Goal: Task Accomplishment & Management: Manage account settings

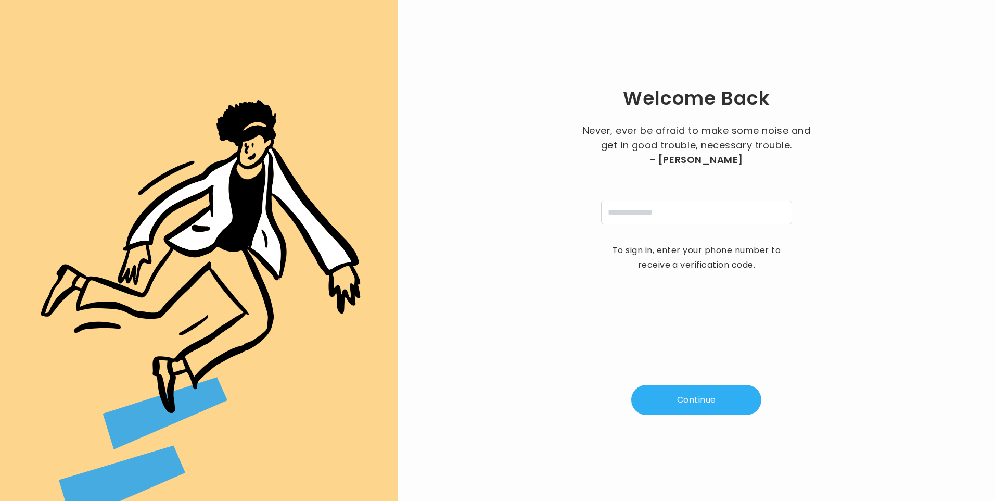
click at [645, 213] on input "tel" at bounding box center [696, 212] width 191 height 24
type input "**********"
click at [683, 399] on button "Continue" at bounding box center [697, 400] width 130 height 30
type input "*"
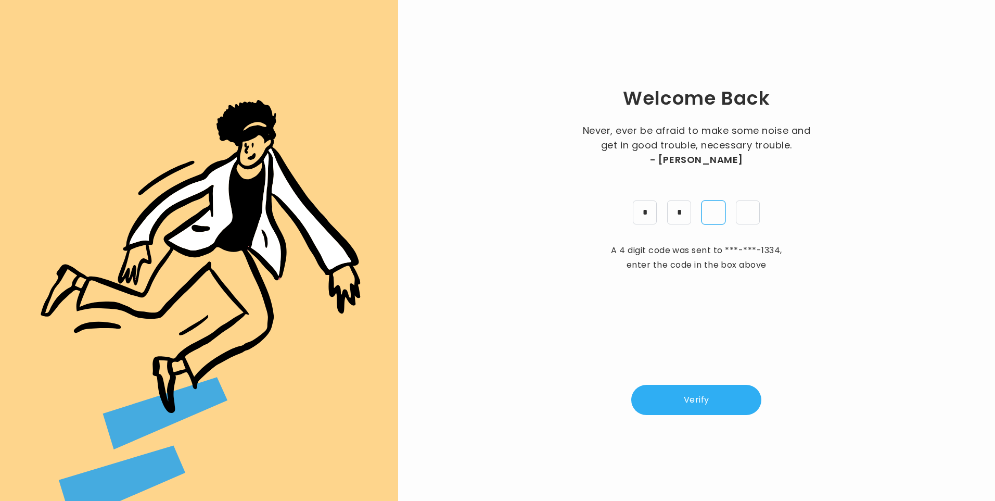
type input "*"
click at [727, 406] on button "Verify" at bounding box center [697, 400] width 130 height 30
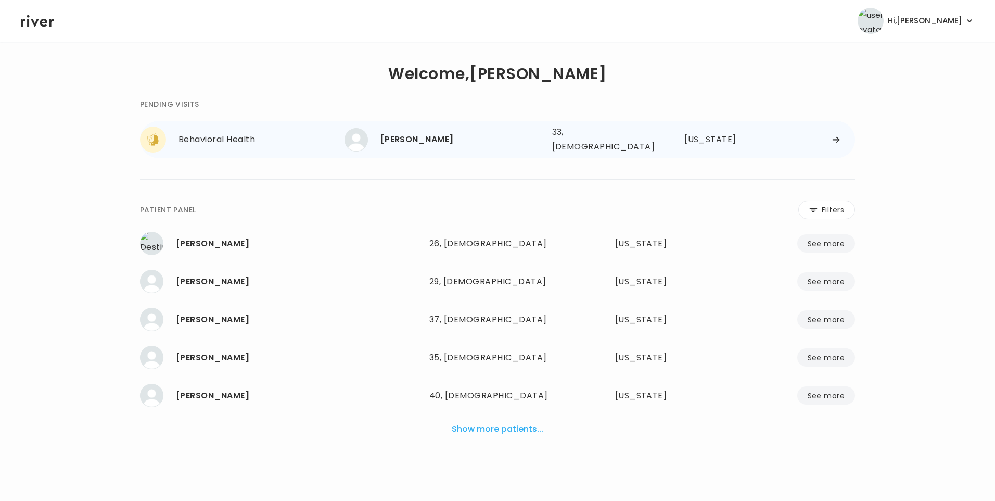
click at [425, 143] on div "Danielle Cabot" at bounding box center [462, 139] width 163 height 15
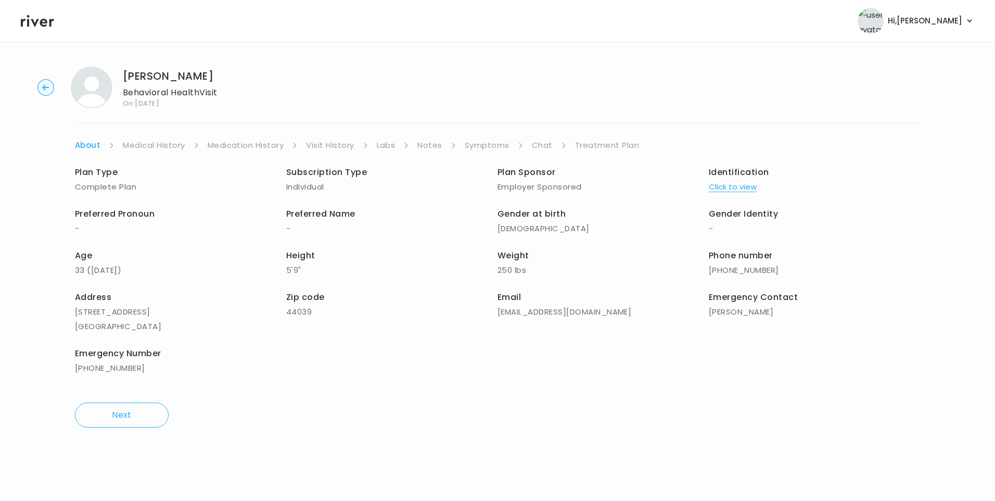
click at [602, 145] on link "Treatment Plan" at bounding box center [607, 145] width 65 height 15
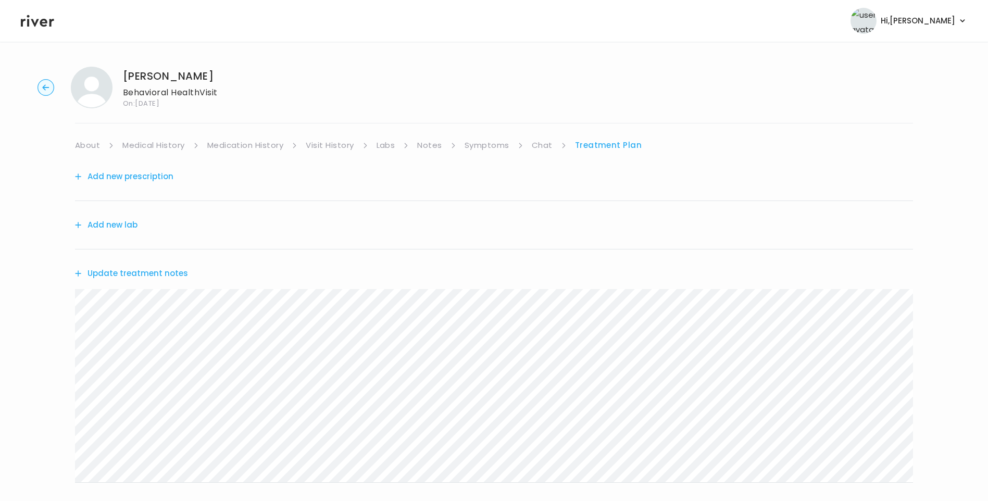
click at [172, 274] on button "Update treatment notes" at bounding box center [131, 273] width 113 height 15
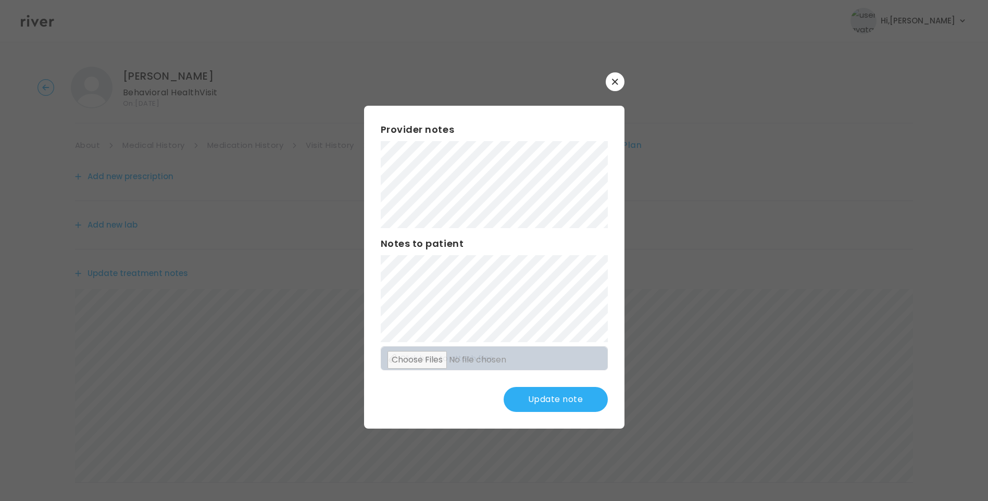
click at [554, 396] on button "Update note" at bounding box center [555, 399] width 104 height 25
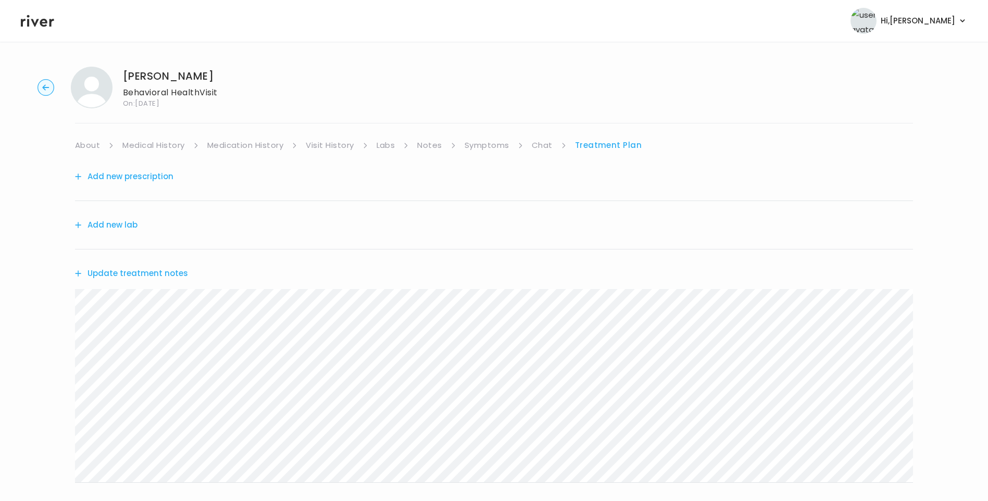
click at [166, 271] on button "Update treatment notes" at bounding box center [131, 273] width 113 height 15
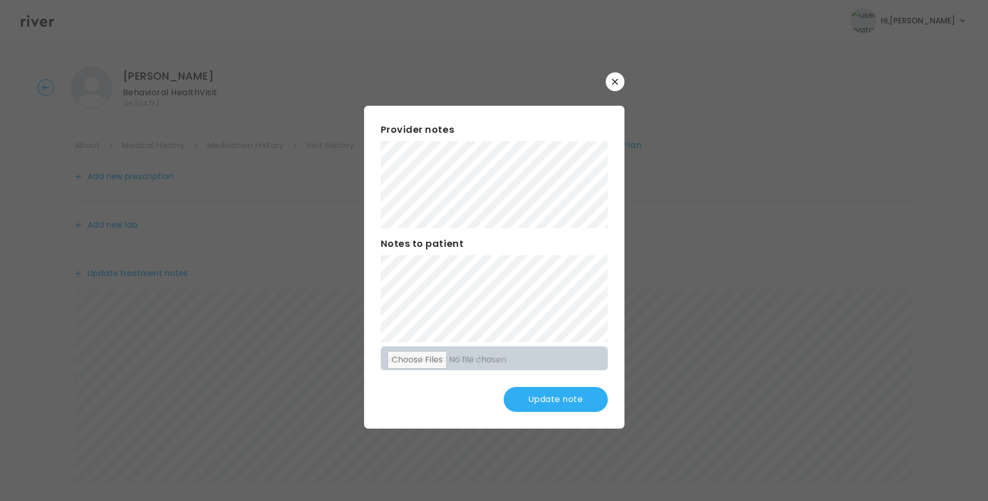
click at [558, 399] on button "Update note" at bounding box center [555, 399] width 104 height 25
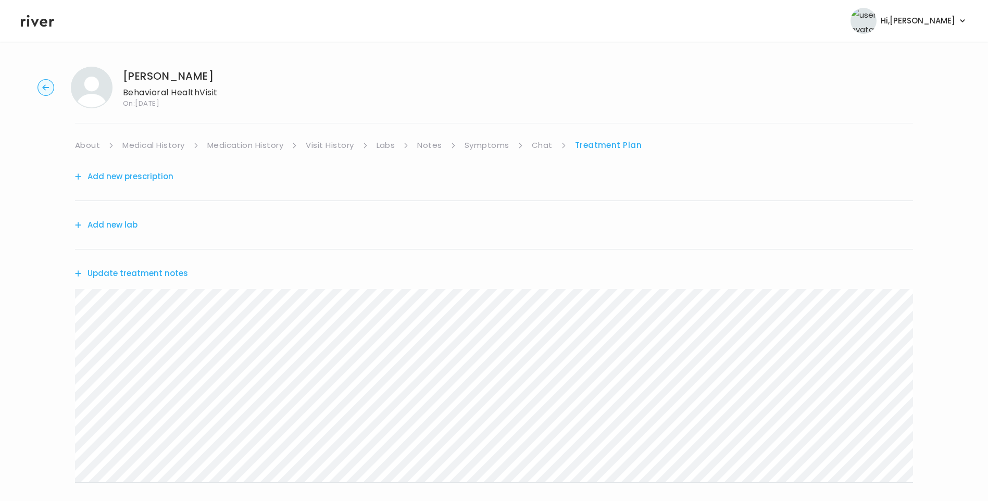
click at [171, 273] on button "Update treatment notes" at bounding box center [131, 273] width 113 height 15
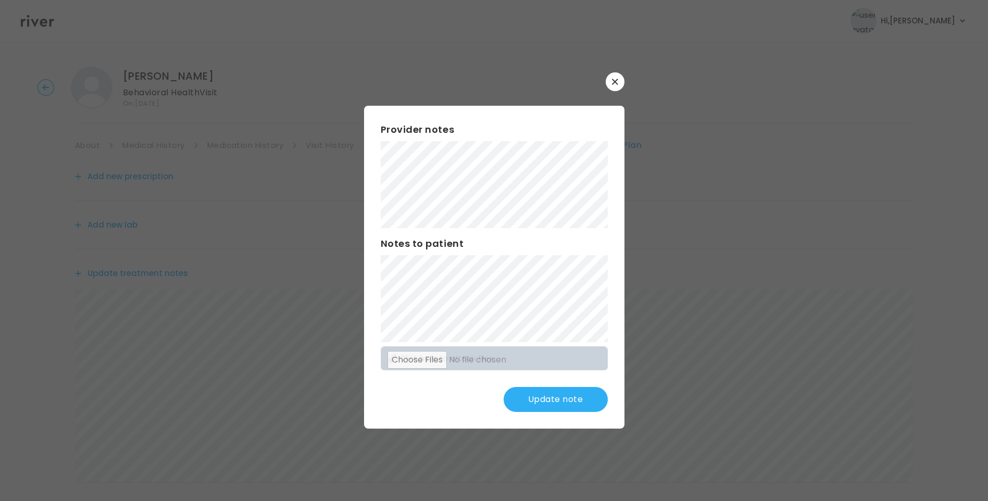
click at [557, 399] on button "Update note" at bounding box center [555, 399] width 104 height 25
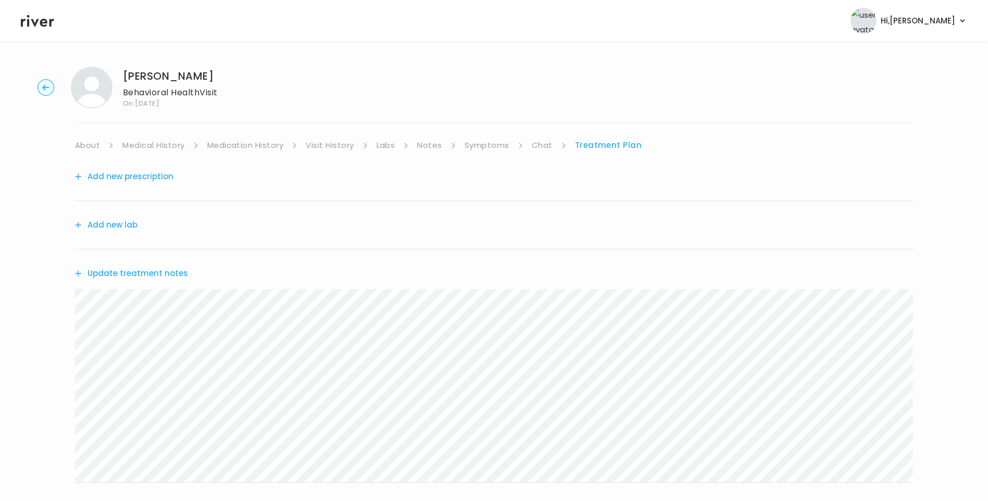
click at [544, 145] on link "Chat" at bounding box center [542, 145] width 21 height 15
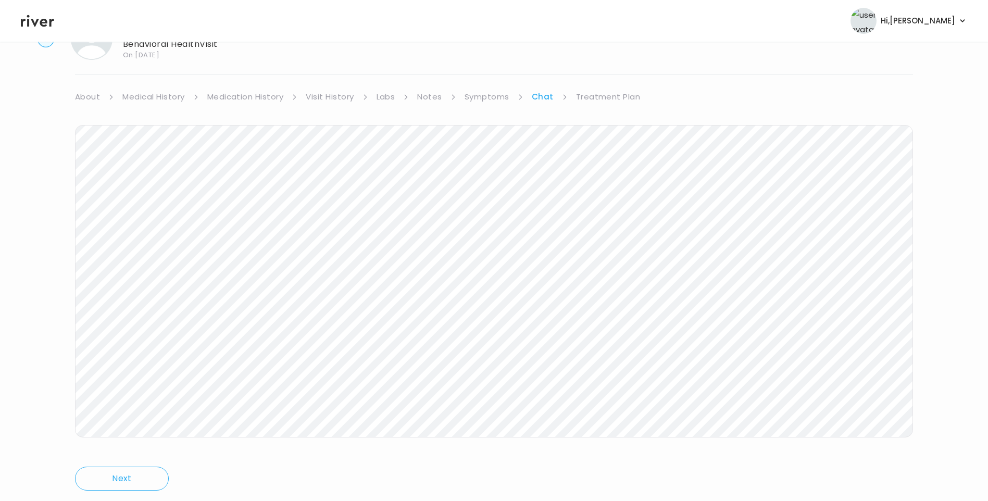
scroll to position [78, 0]
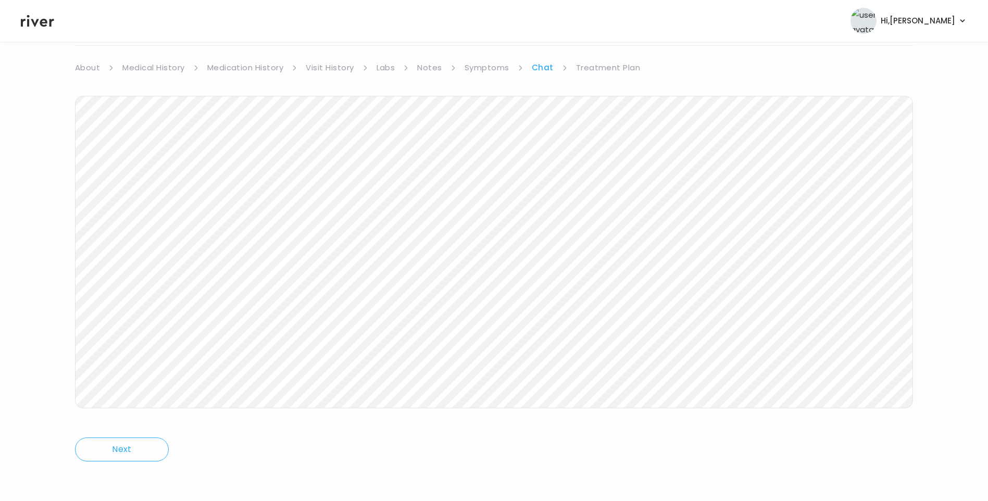
click at [607, 73] on link "Treatment Plan" at bounding box center [608, 67] width 65 height 15
click at [150, 194] on button "Update treatment notes" at bounding box center [131, 195] width 113 height 15
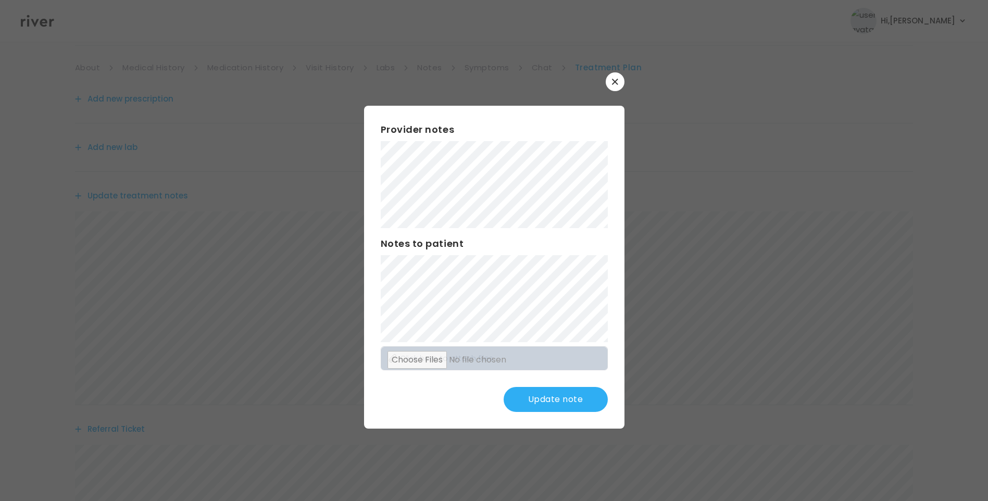
click at [575, 392] on button "Update note" at bounding box center [555, 399] width 104 height 25
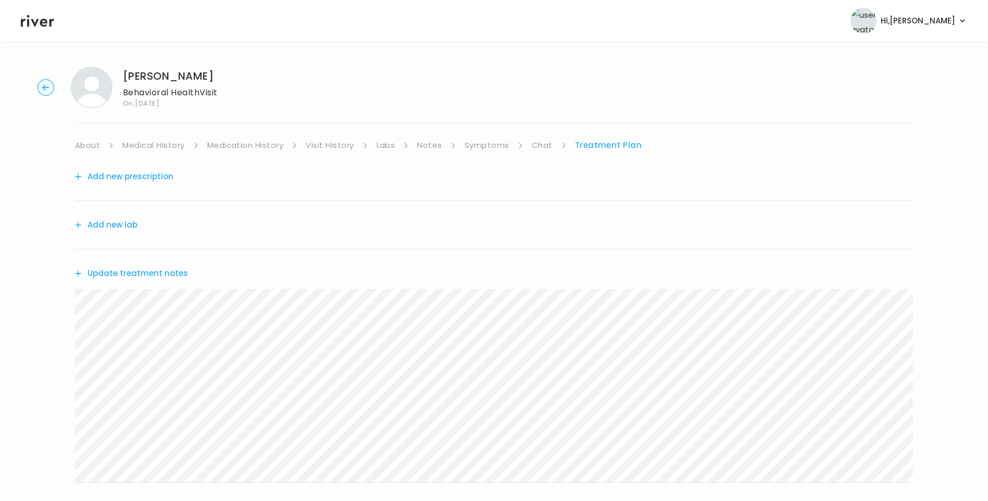
click at [146, 275] on button "Update treatment notes" at bounding box center [131, 273] width 113 height 15
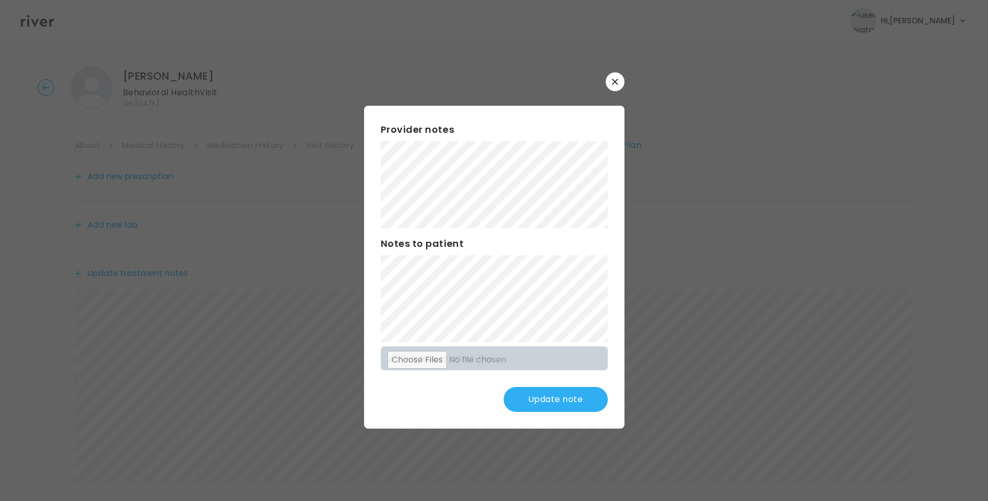
click at [569, 399] on button "Update note" at bounding box center [555, 399] width 104 height 25
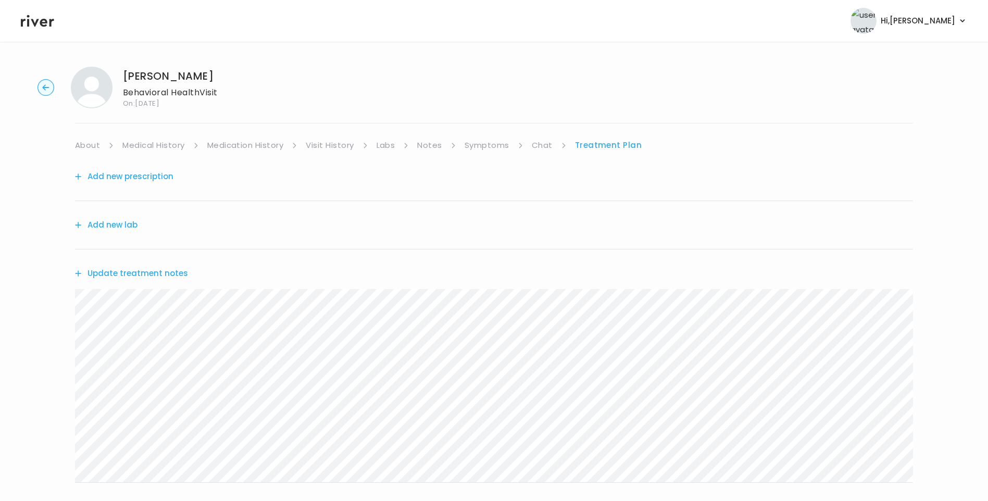
click at [543, 147] on link "Chat" at bounding box center [542, 145] width 21 height 15
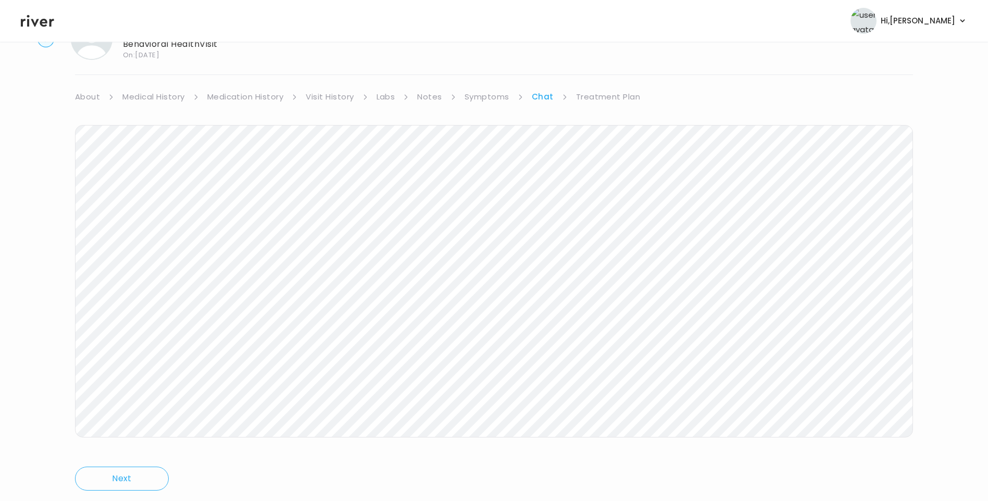
scroll to position [78, 0]
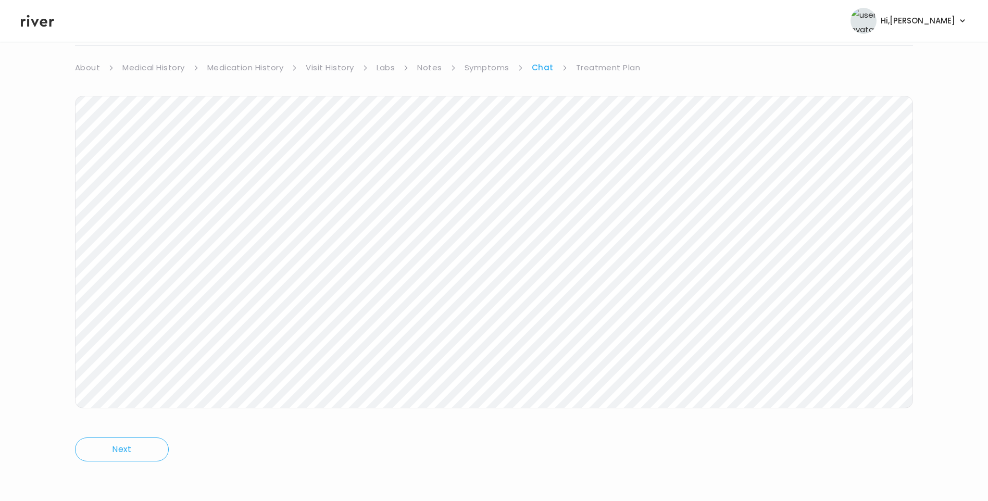
click at [608, 67] on link "Treatment Plan" at bounding box center [608, 67] width 65 height 15
click at [153, 196] on button "Update treatment notes" at bounding box center [131, 195] width 113 height 15
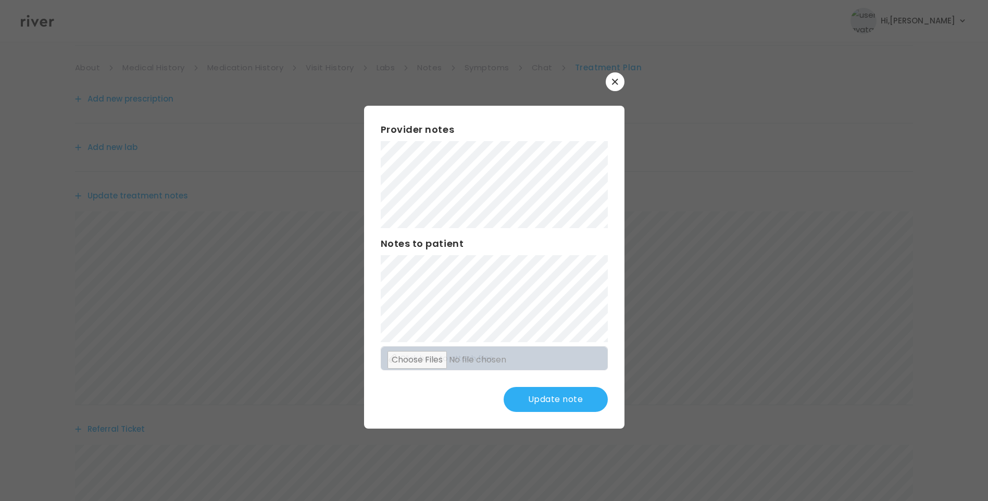
drag, startPoint x: 571, startPoint y: 406, endPoint x: 576, endPoint y: 417, distance: 11.9
click at [572, 407] on button "Update note" at bounding box center [555, 399] width 104 height 25
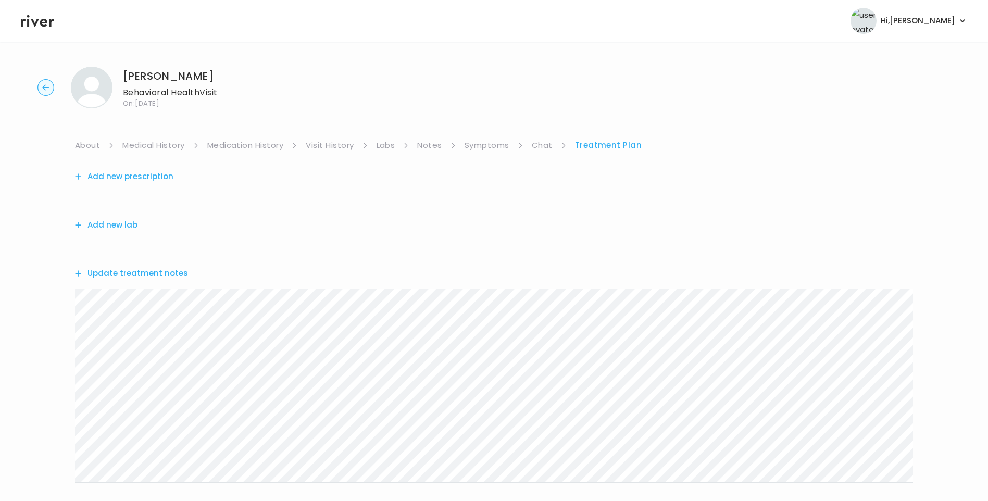
click at [536, 141] on link "Chat" at bounding box center [542, 145] width 21 height 15
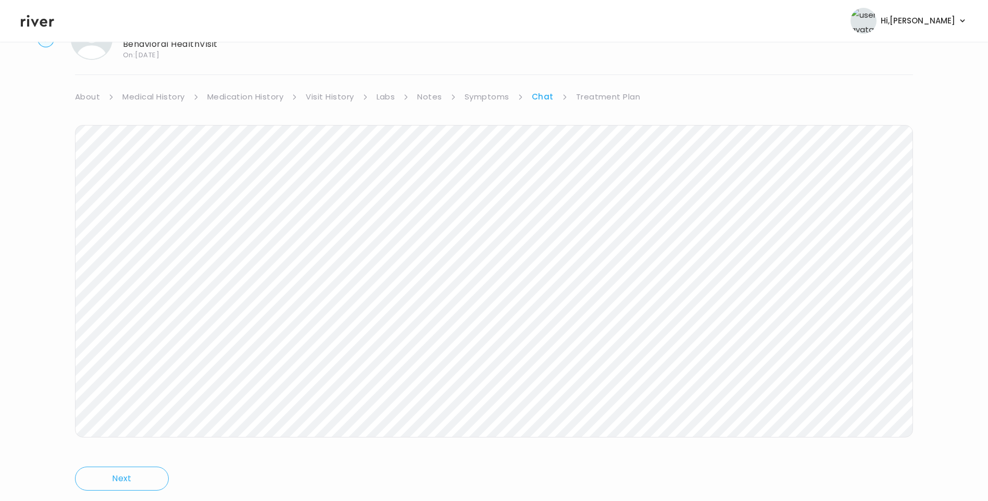
scroll to position [78, 0]
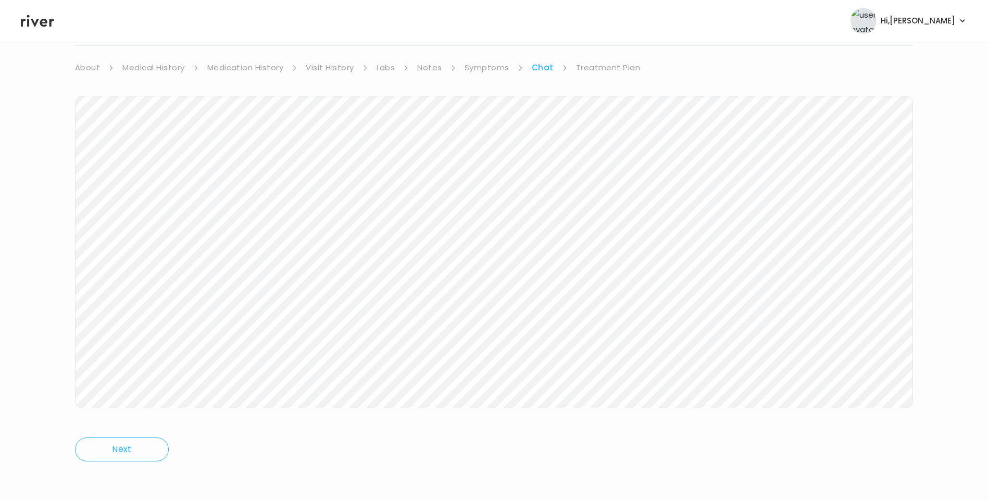
click at [593, 65] on link "Treatment Plan" at bounding box center [608, 67] width 65 height 15
click at [177, 196] on button "Update treatment notes" at bounding box center [131, 195] width 113 height 15
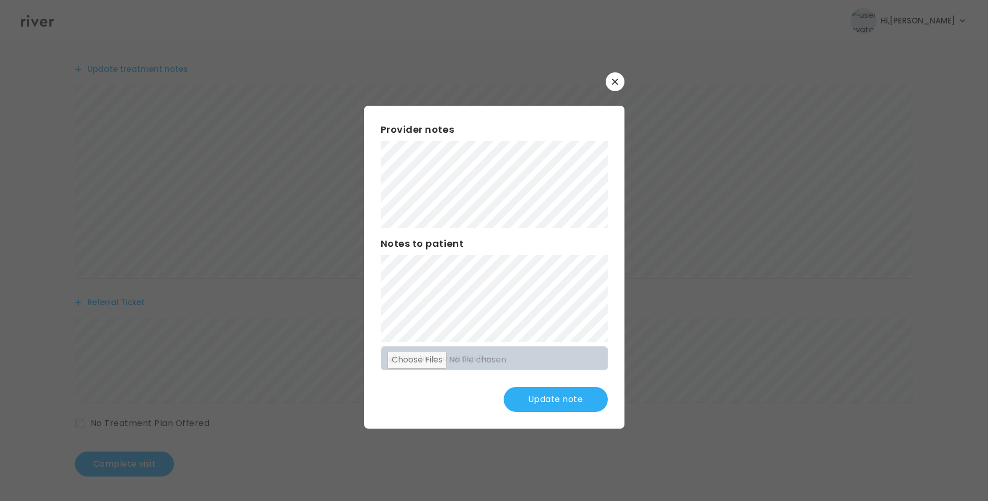
scroll to position [205, 0]
click at [559, 392] on button "Update note" at bounding box center [555, 399] width 104 height 25
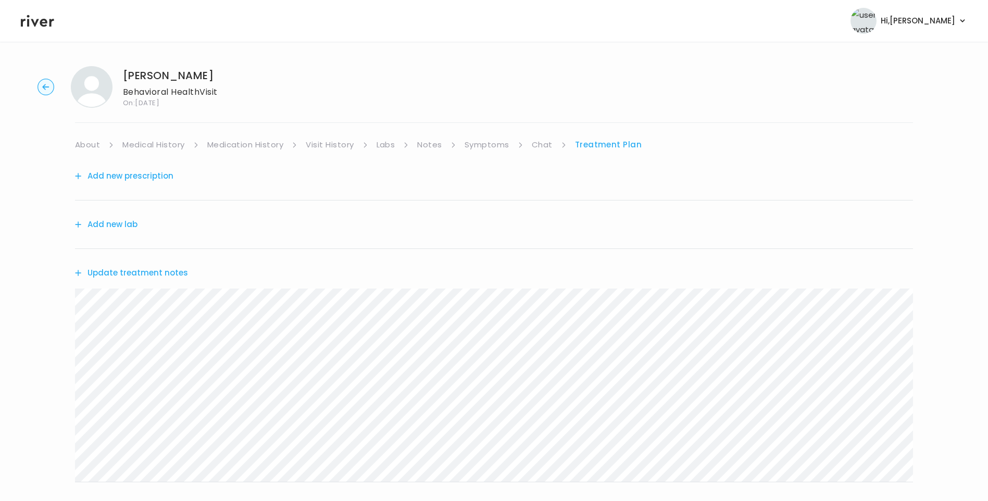
scroll to position [0, 0]
click at [538, 148] on link "Chat" at bounding box center [542, 145] width 21 height 15
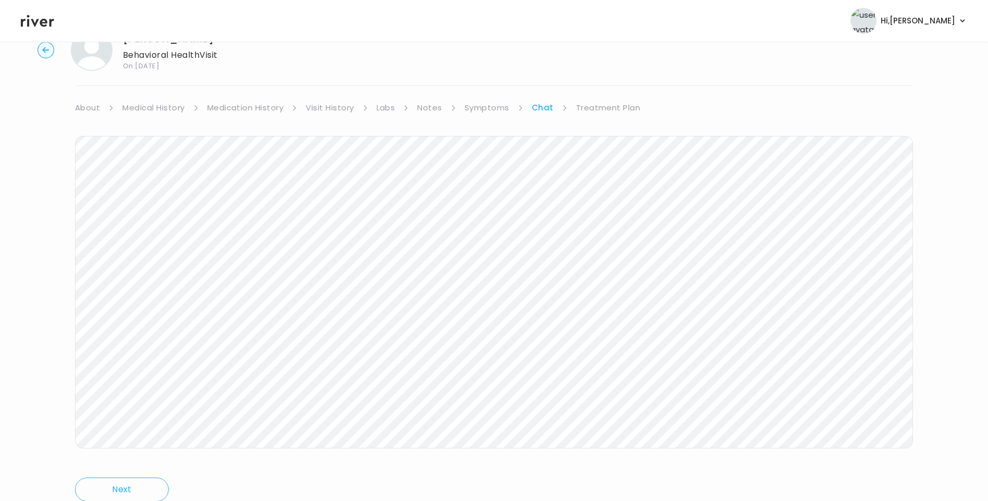
scroll to position [78, 0]
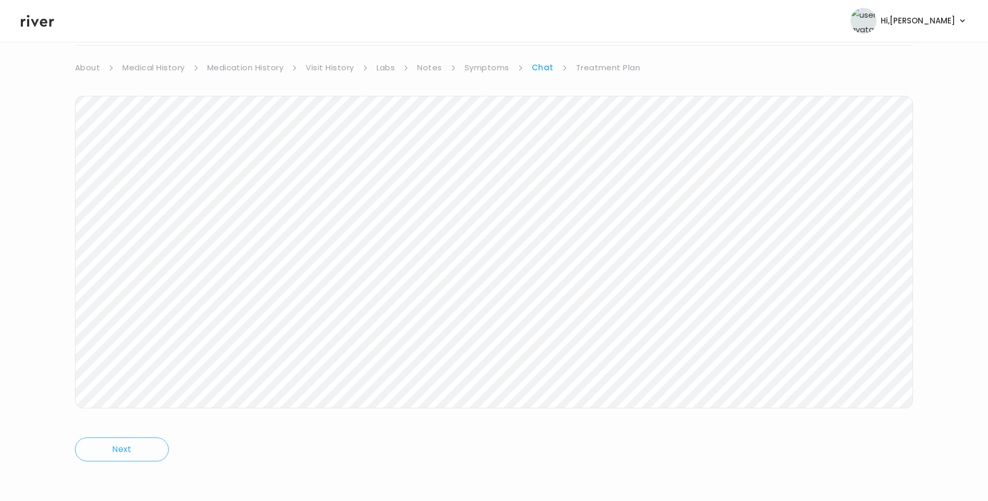
click at [611, 69] on link "Treatment Plan" at bounding box center [608, 67] width 65 height 15
click at [169, 191] on button "Update treatment notes" at bounding box center [131, 195] width 113 height 15
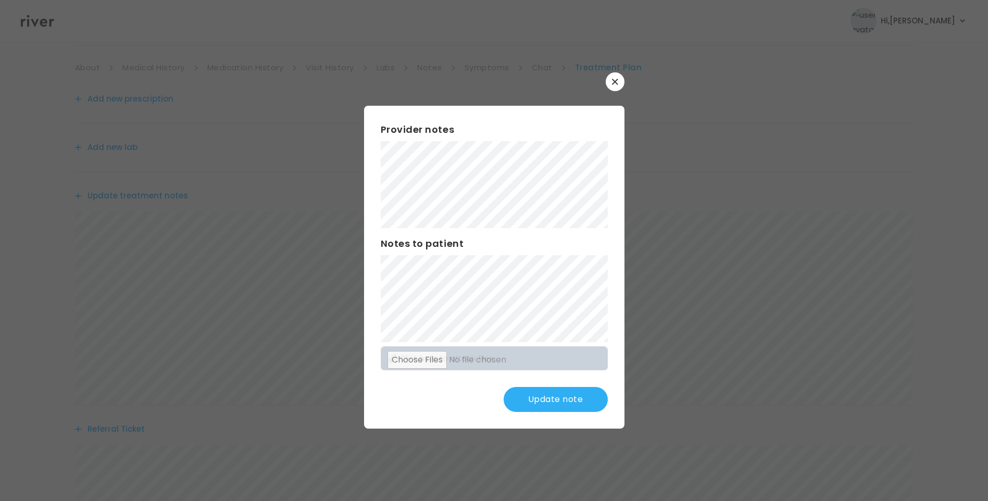
click at [569, 395] on button "Update note" at bounding box center [555, 399] width 104 height 25
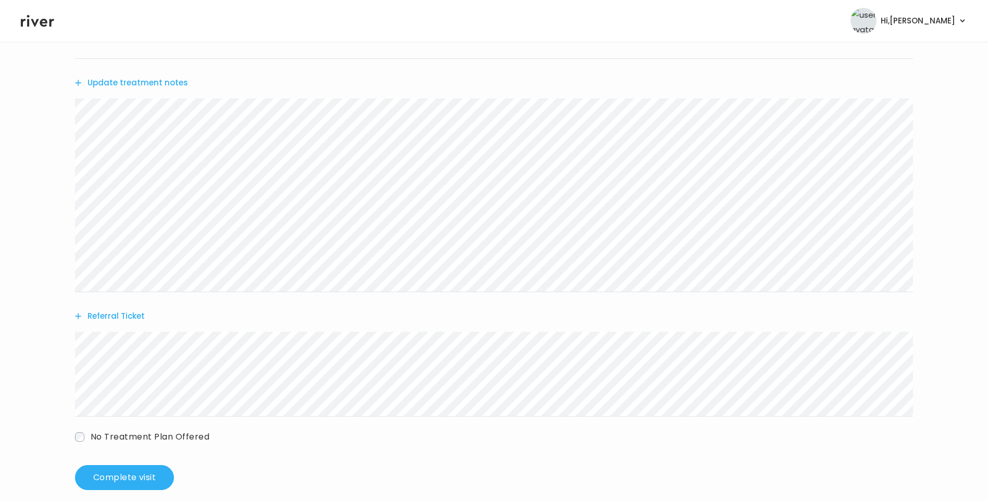
scroll to position [205, 0]
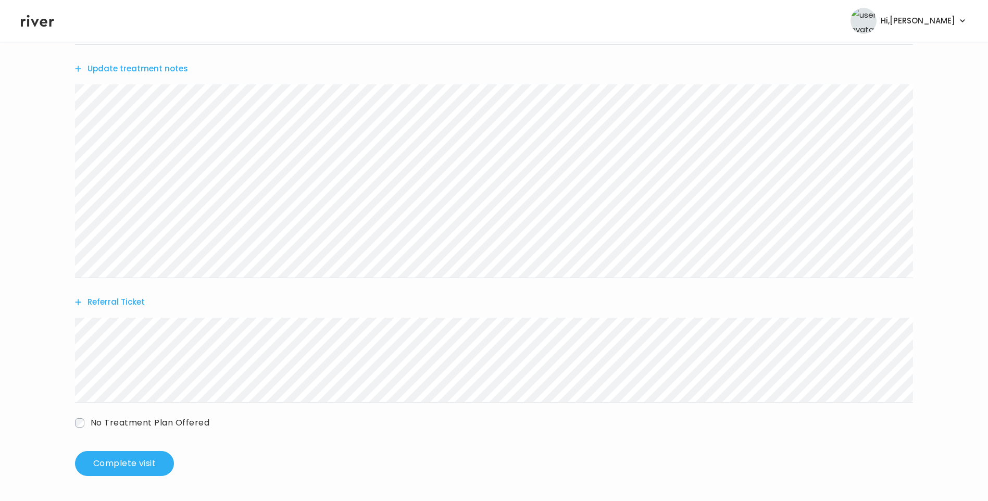
click at [143, 422] on span "No Treatment Plan Offered" at bounding box center [150, 423] width 119 height 12
drag, startPoint x: 136, startPoint y: 455, endPoint x: 141, endPoint y: 456, distance: 5.3
click at [137, 455] on h3 "Patient unresponsive" at bounding box center [410, 452] width 648 height 15
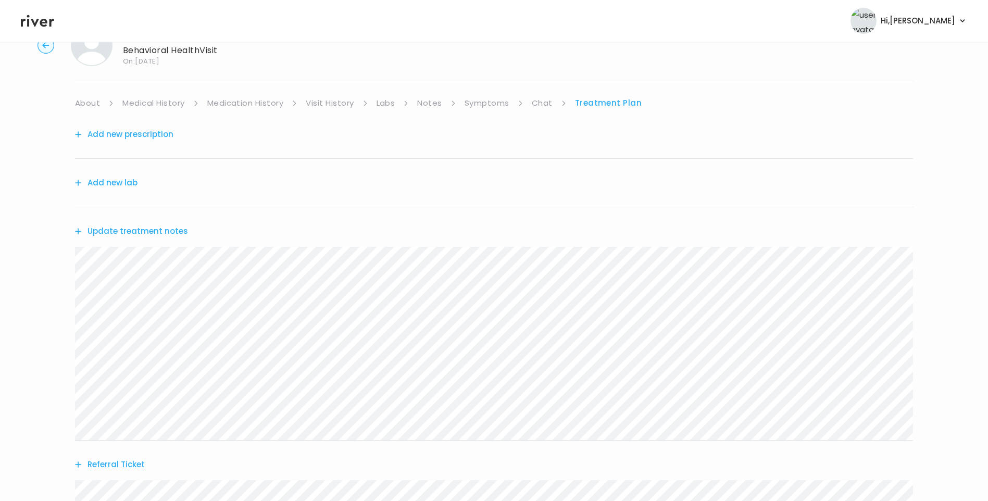
scroll to position [0, 0]
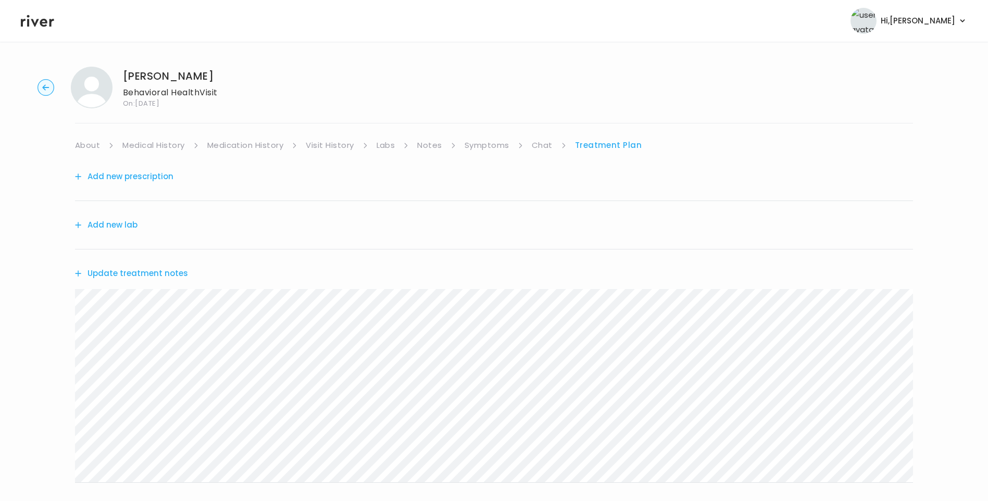
click at [540, 144] on link "Chat" at bounding box center [542, 145] width 21 height 15
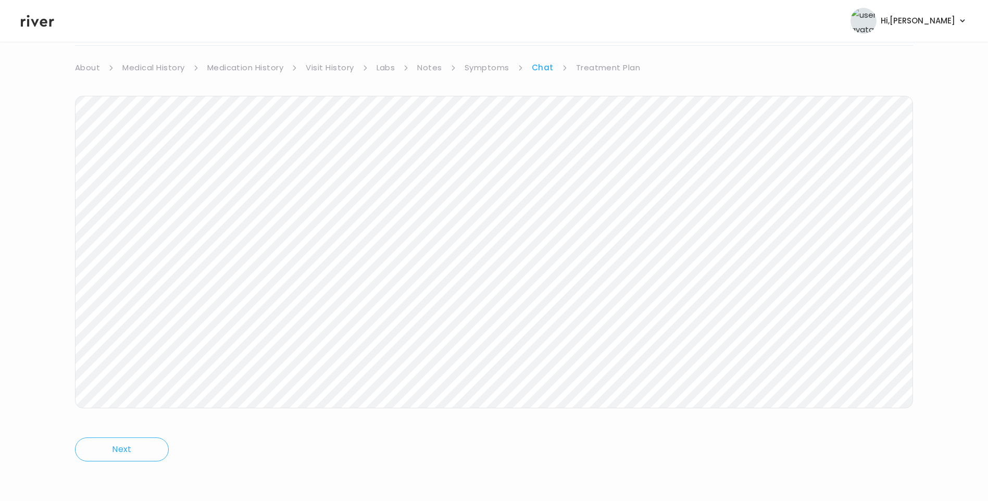
click at [41, 23] on icon at bounding box center [37, 21] width 33 height 12
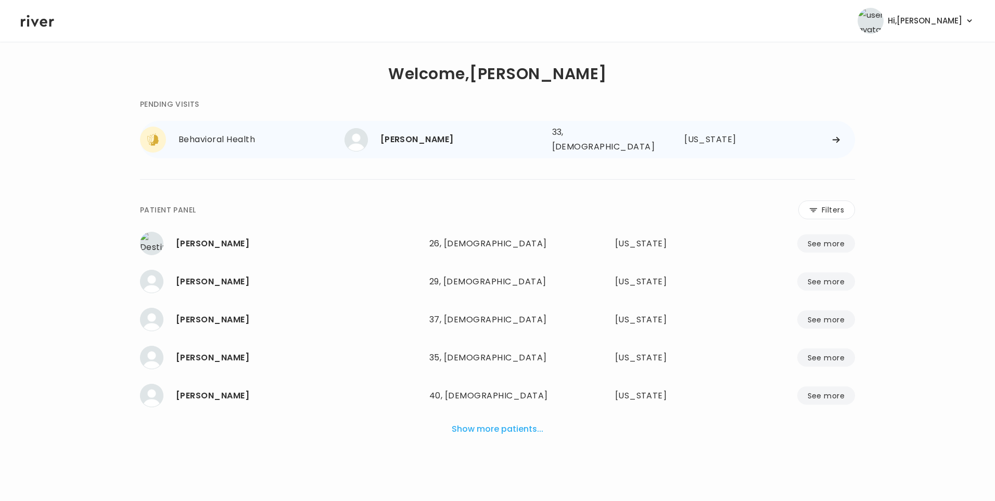
click at [435, 135] on div "Danielle Cabot" at bounding box center [462, 139] width 163 height 15
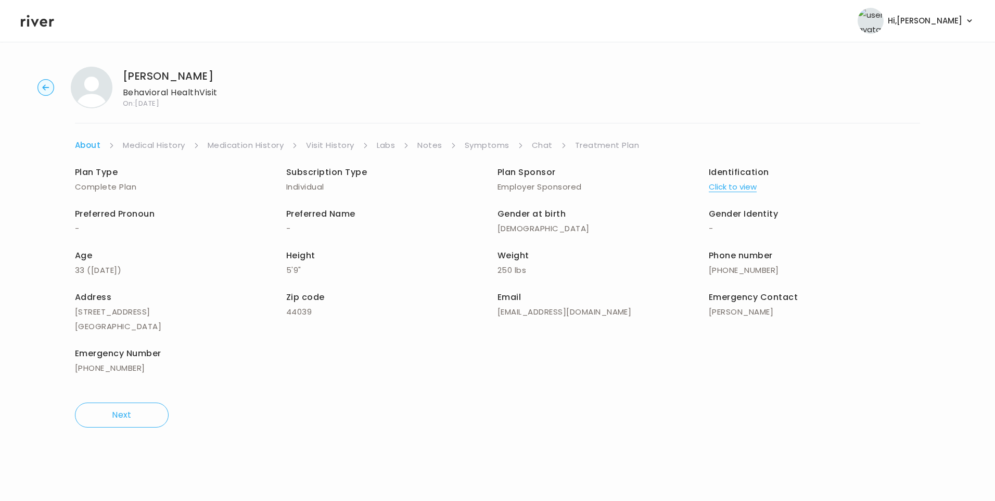
click at [540, 144] on link "Chat" at bounding box center [542, 145] width 21 height 15
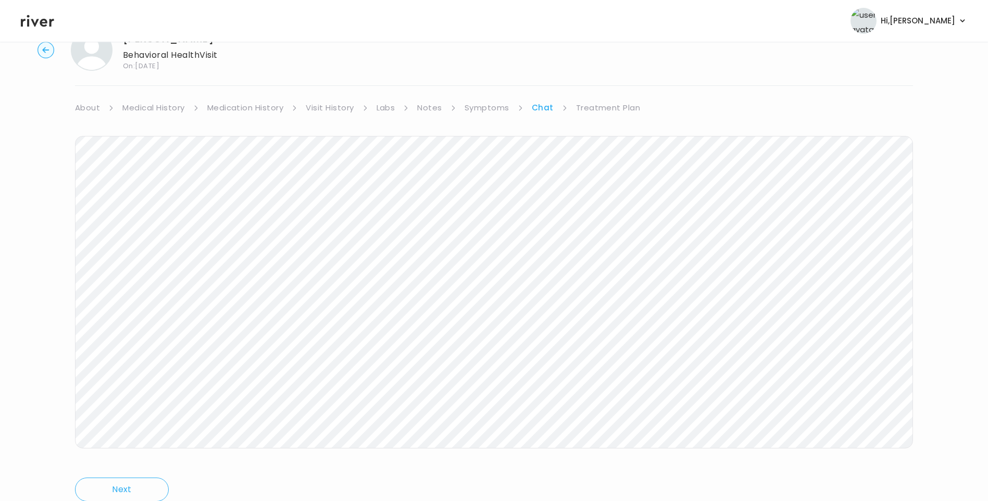
scroll to position [78, 0]
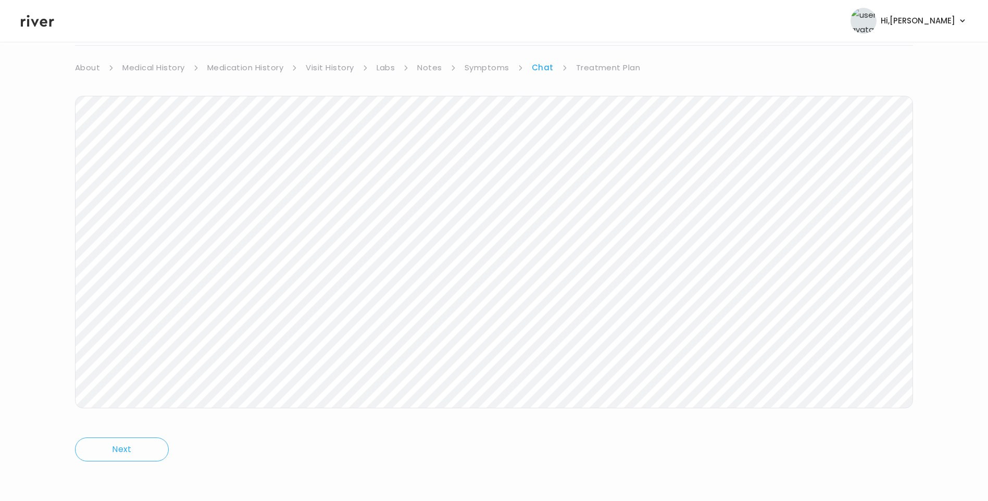
click at [588, 64] on link "Treatment Plan" at bounding box center [608, 67] width 65 height 15
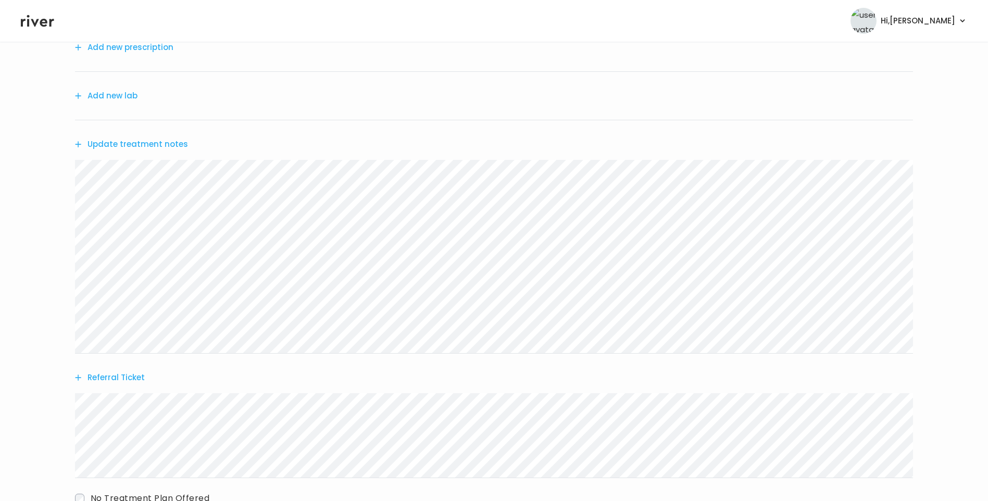
scroll to position [309, 0]
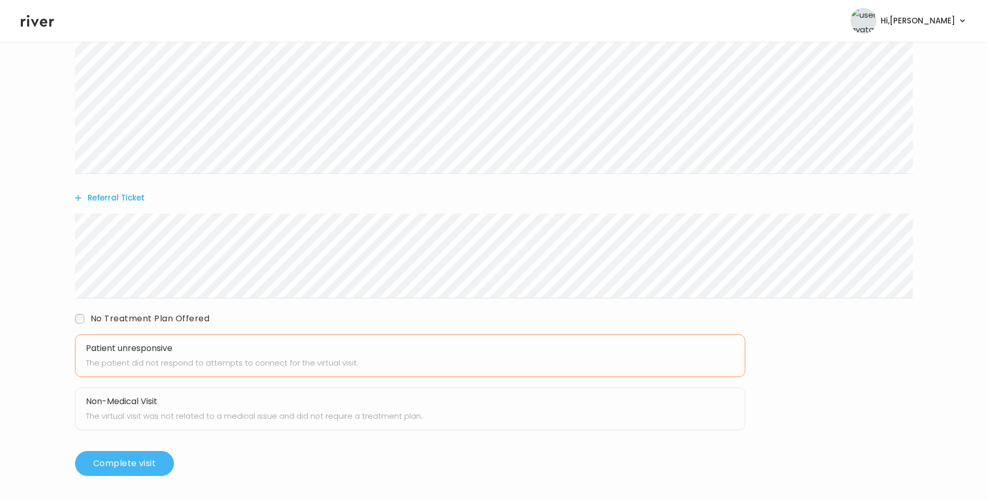
click at [156, 460] on button "Complete visit" at bounding box center [124, 463] width 99 height 25
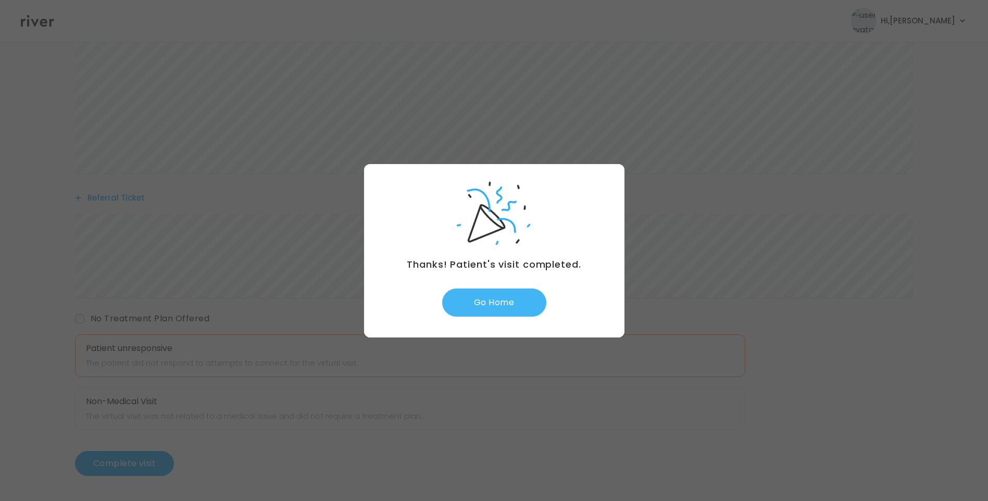
click at [504, 308] on button "Go Home" at bounding box center [494, 302] width 104 height 28
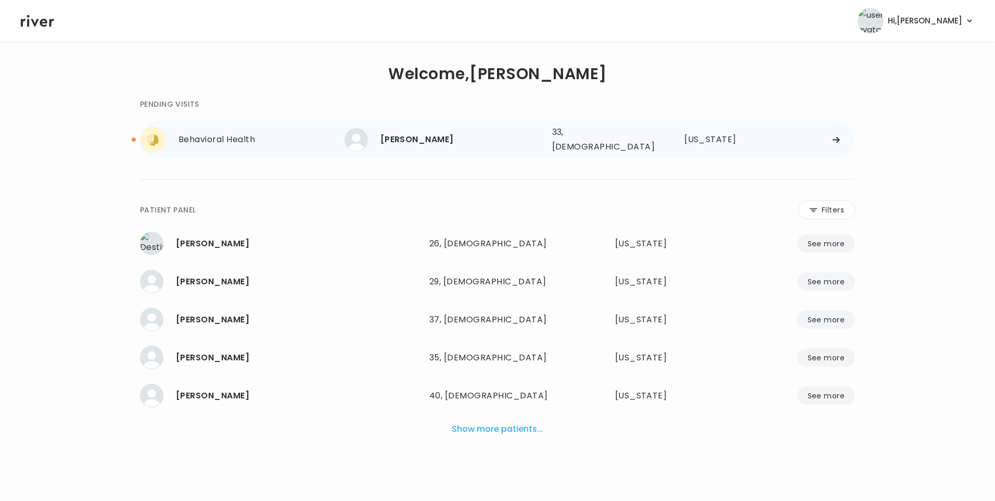
click at [424, 140] on div "[PERSON_NAME]" at bounding box center [462, 139] width 163 height 15
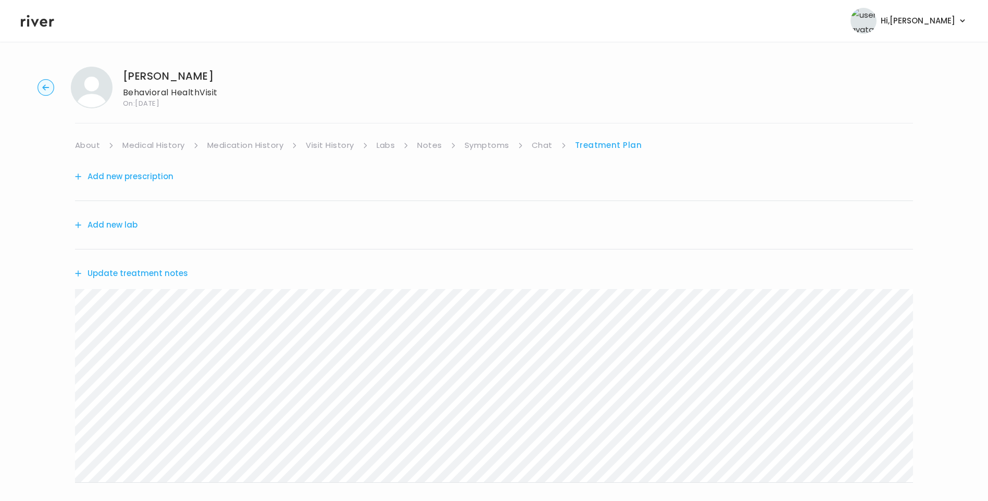
click at [540, 145] on link "Chat" at bounding box center [542, 145] width 21 height 15
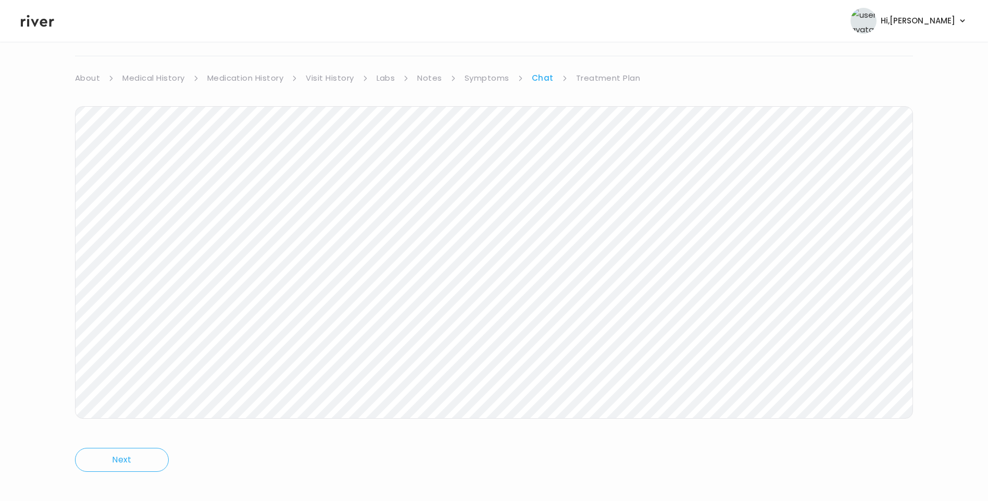
scroll to position [78, 0]
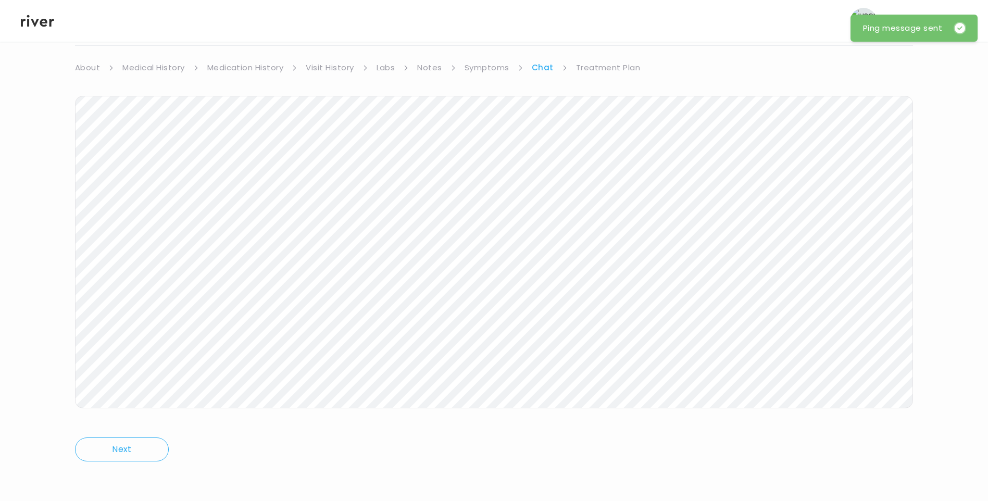
click at [620, 71] on link "Treatment Plan" at bounding box center [608, 67] width 65 height 15
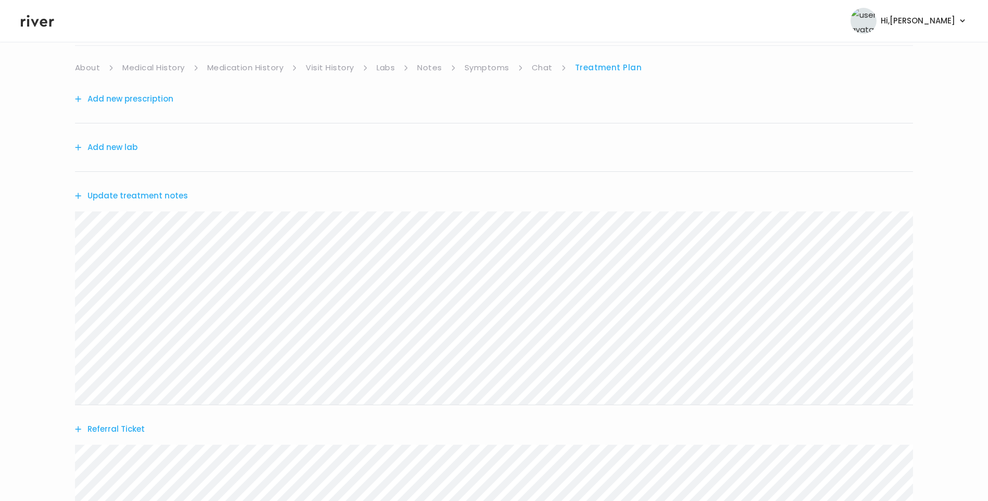
click at [128, 193] on button "Update treatment notes" at bounding box center [131, 195] width 113 height 15
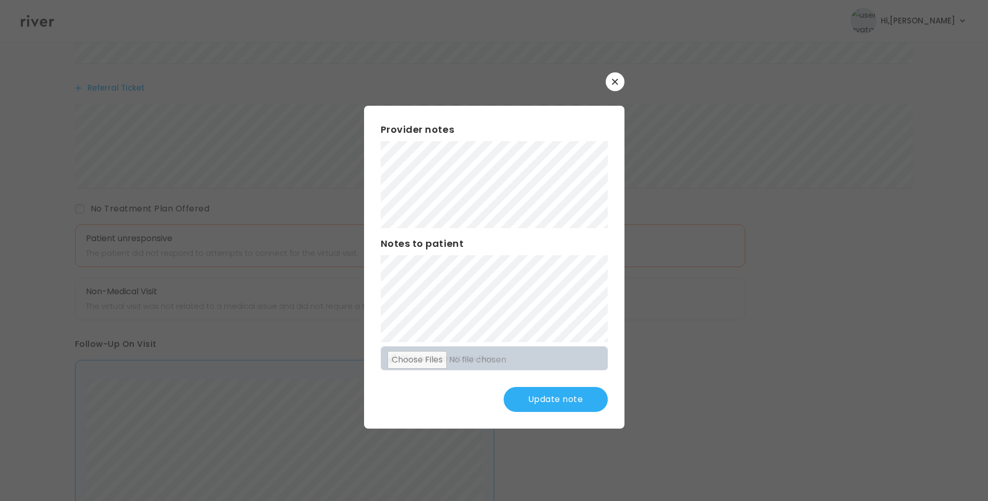
scroll to position [314, 0]
click at [563, 405] on button "Update note" at bounding box center [555, 399] width 104 height 25
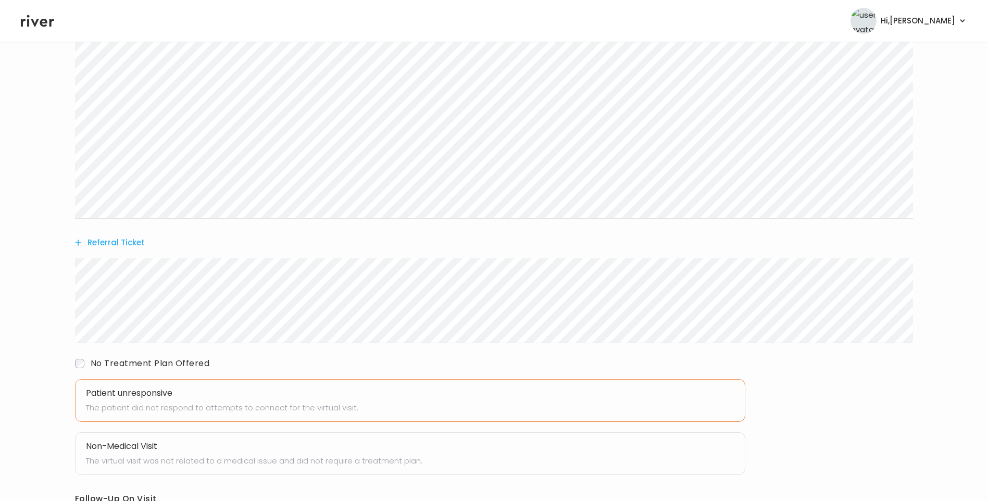
scroll to position [106, 0]
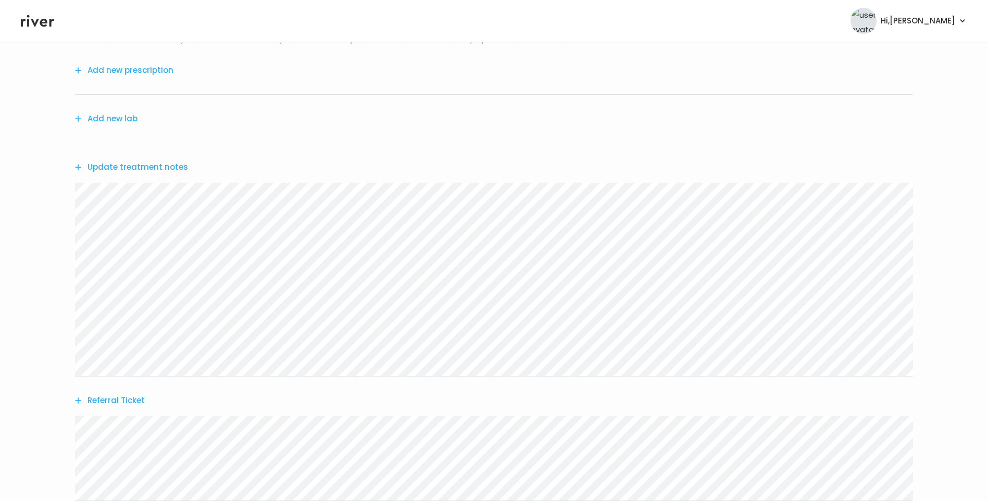
click at [151, 158] on div "Update treatment notes" at bounding box center [494, 167] width 838 height 48
click at [162, 165] on button "Update treatment notes" at bounding box center [131, 167] width 113 height 15
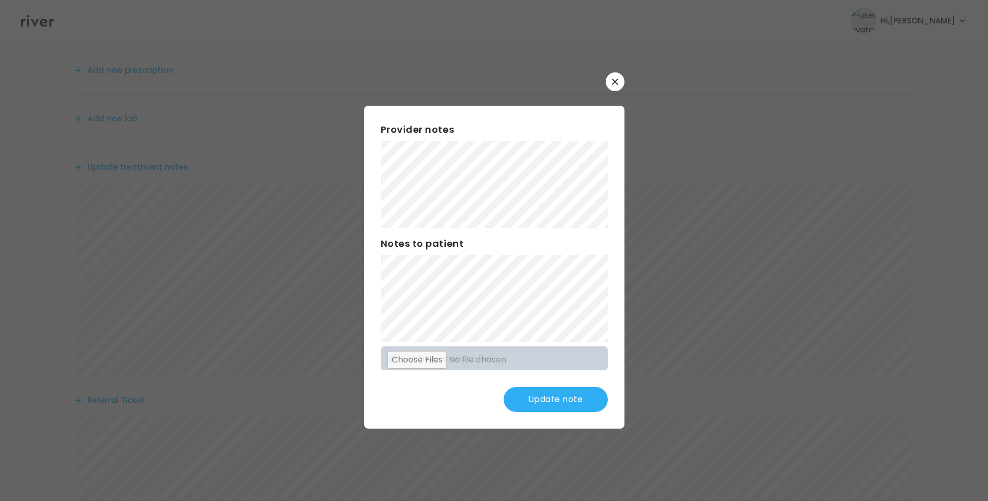
click at [574, 401] on button "Update note" at bounding box center [555, 399] width 104 height 25
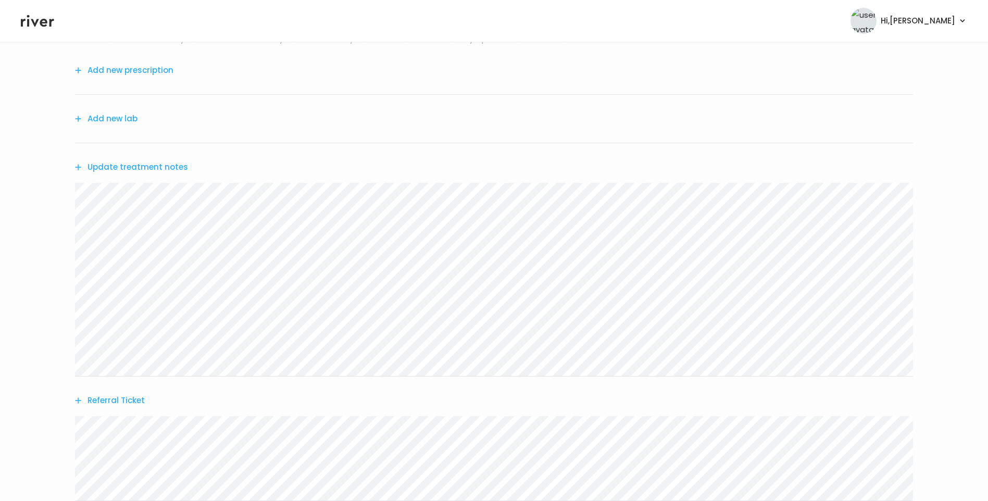
click at [179, 169] on button "Update treatment notes" at bounding box center [131, 167] width 113 height 15
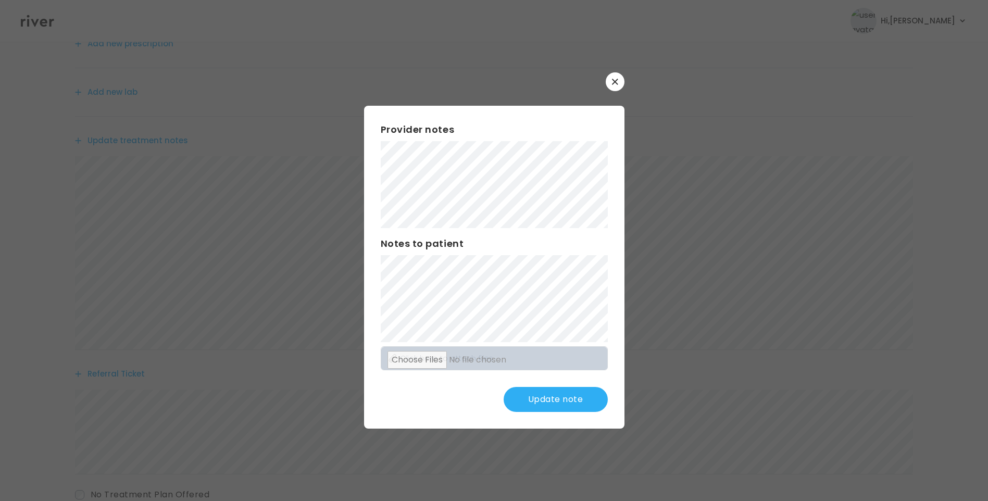
scroll to position [210, 0]
click at [562, 402] on button "Update note" at bounding box center [555, 399] width 104 height 25
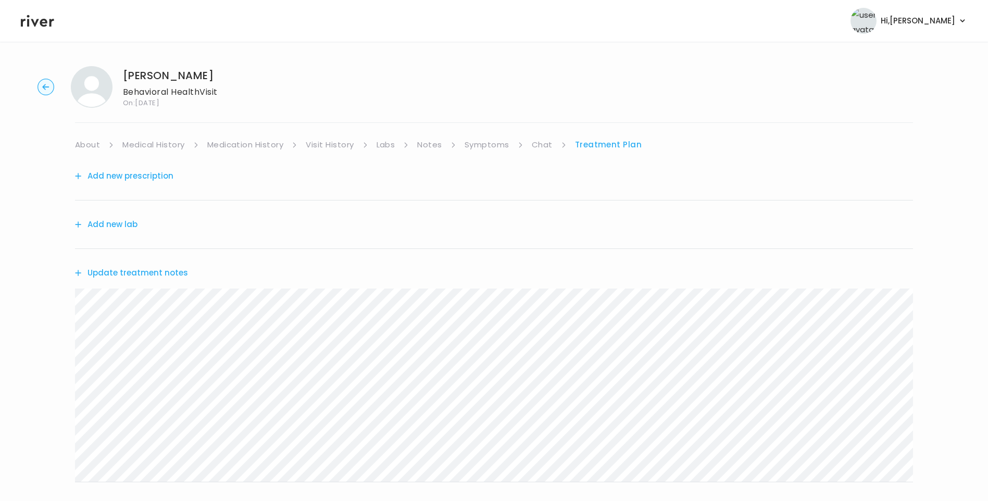
scroll to position [0, 0]
drag, startPoint x: 476, startPoint y: 147, endPoint x: 489, endPoint y: 150, distance: 13.4
click at [477, 147] on link "Symptoms" at bounding box center [486, 145] width 45 height 15
click at [543, 148] on link "Chat" at bounding box center [544, 145] width 21 height 15
click at [600, 148] on link "Treatment Plan" at bounding box center [608, 145] width 65 height 15
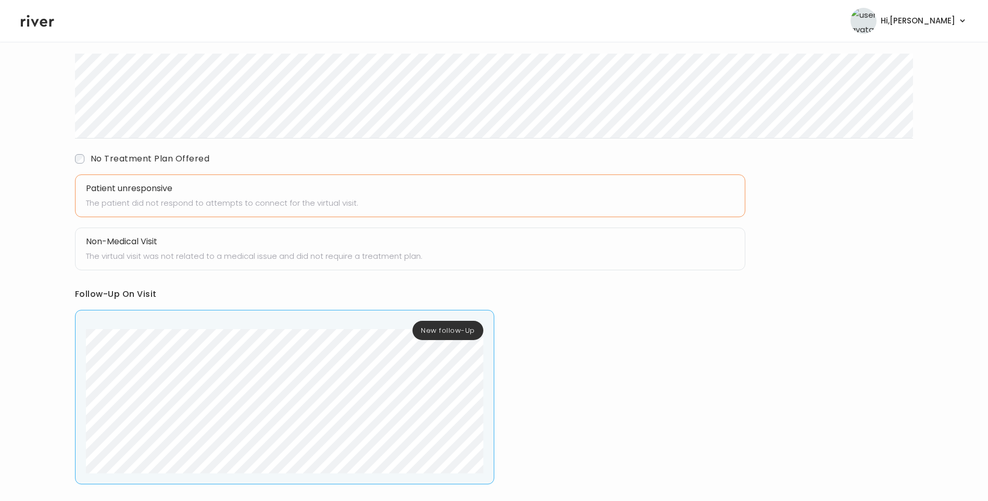
scroll to position [208, 0]
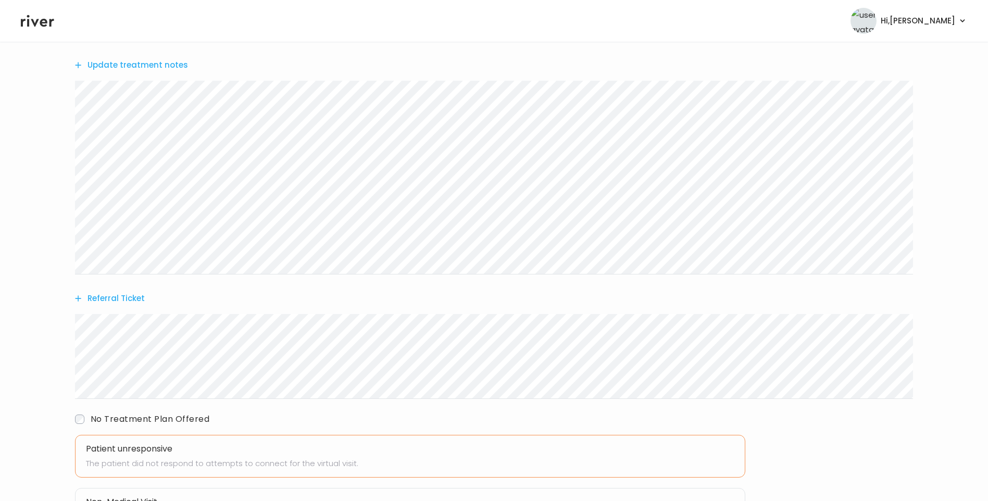
click at [169, 67] on button "Update treatment notes" at bounding box center [131, 65] width 113 height 15
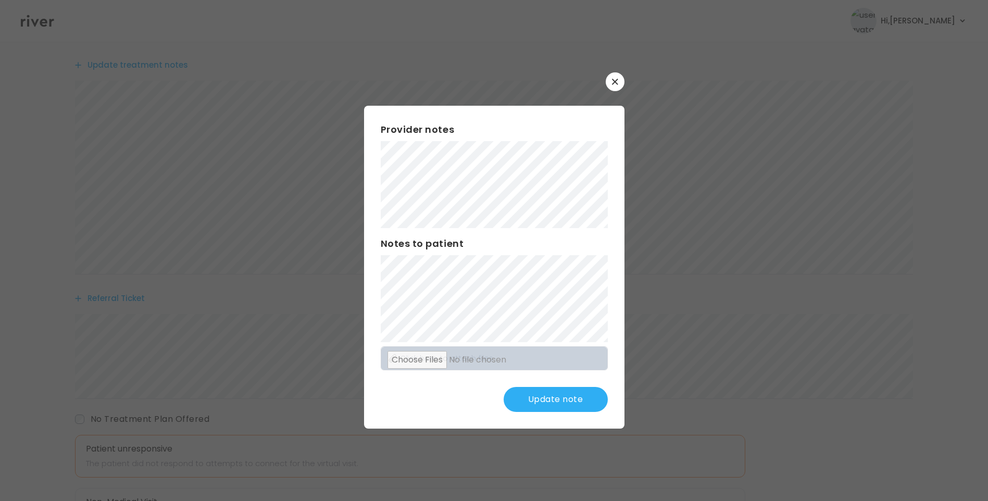
click at [565, 401] on button "Update note" at bounding box center [555, 399] width 104 height 25
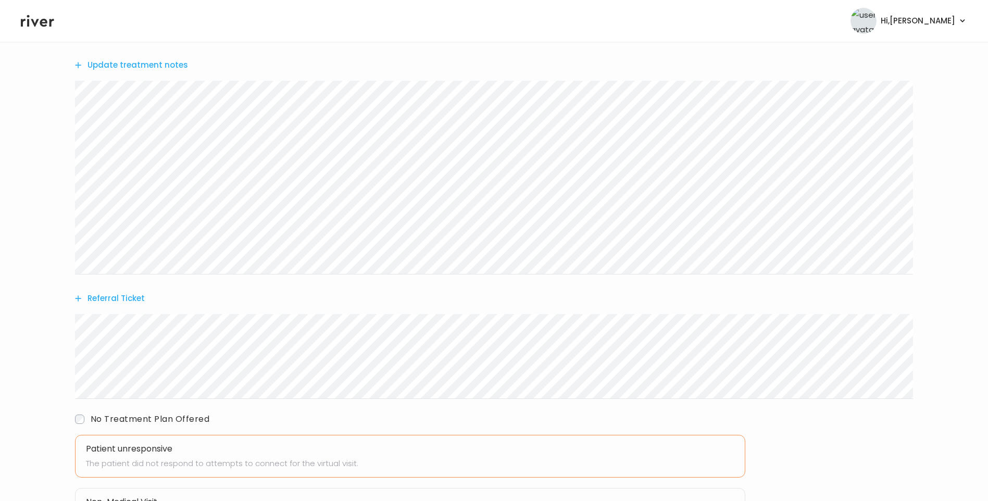
click at [170, 68] on button "Update treatment notes" at bounding box center [131, 65] width 113 height 15
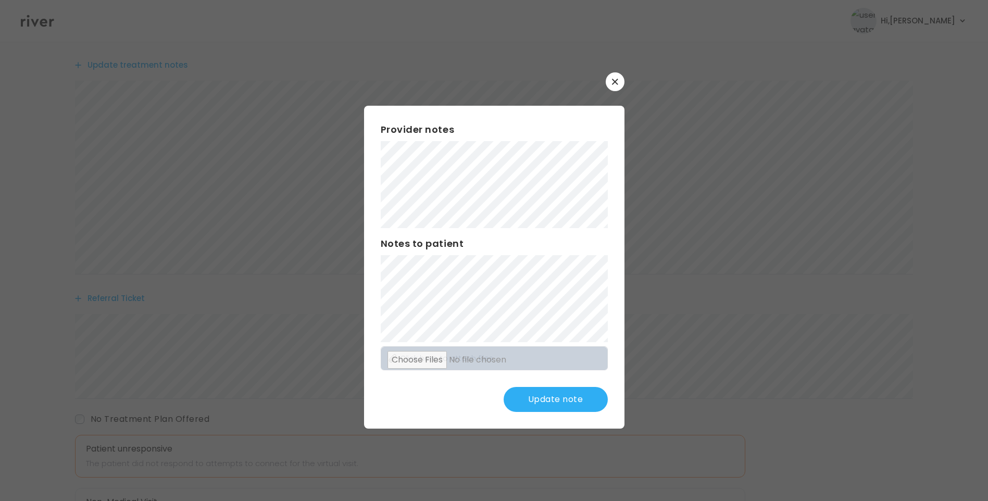
click at [567, 396] on button "Update note" at bounding box center [555, 399] width 104 height 25
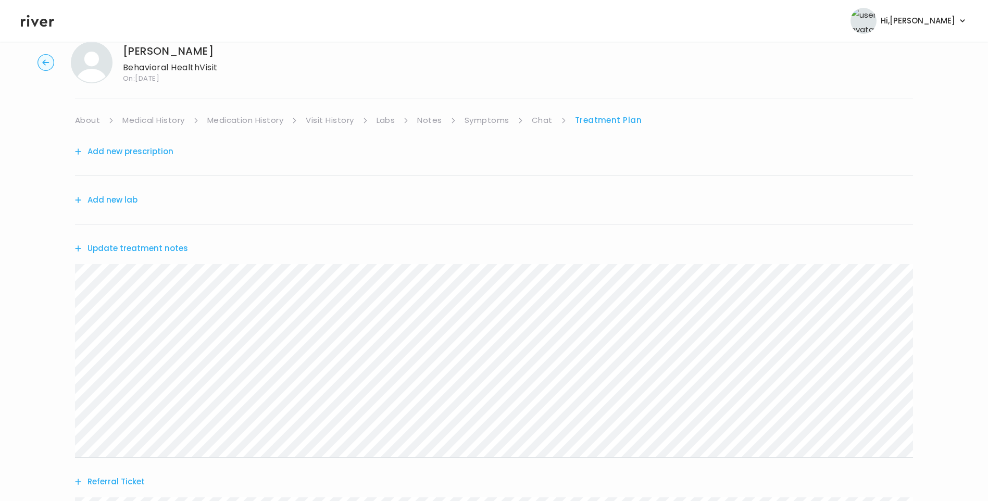
scroll to position [0, 0]
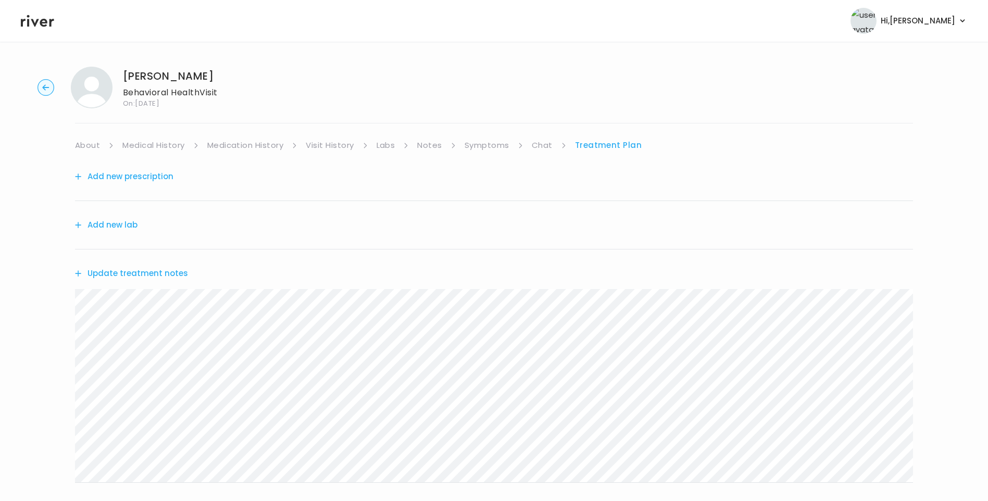
click at [541, 146] on link "Chat" at bounding box center [542, 145] width 21 height 15
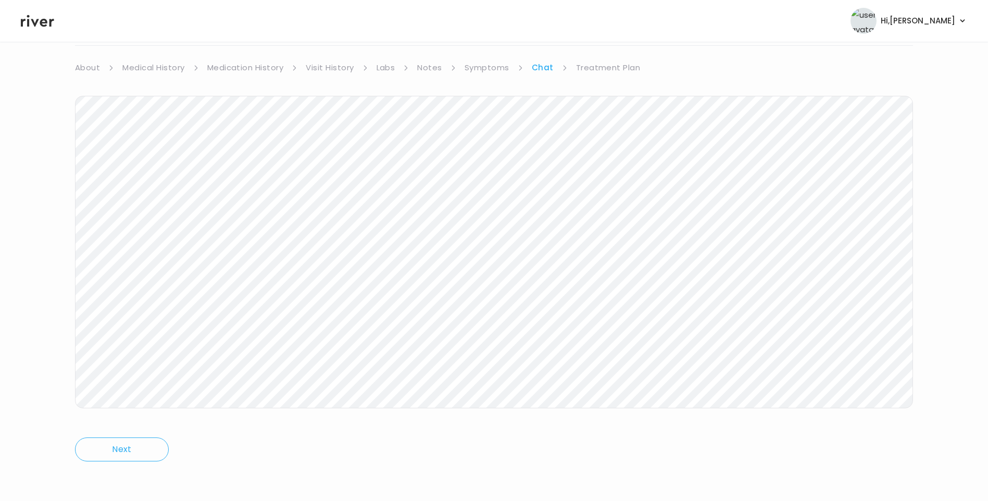
click at [62, 357] on div "Danielle Cabot Behavioral Health Visit On: 05 Sep 2025 About Medical History Me…" at bounding box center [494, 232] width 988 height 503
click at [606, 76] on div "Next Ping message sent" at bounding box center [494, 275] width 838 height 401
click at [604, 68] on link "Treatment Plan" at bounding box center [608, 67] width 65 height 15
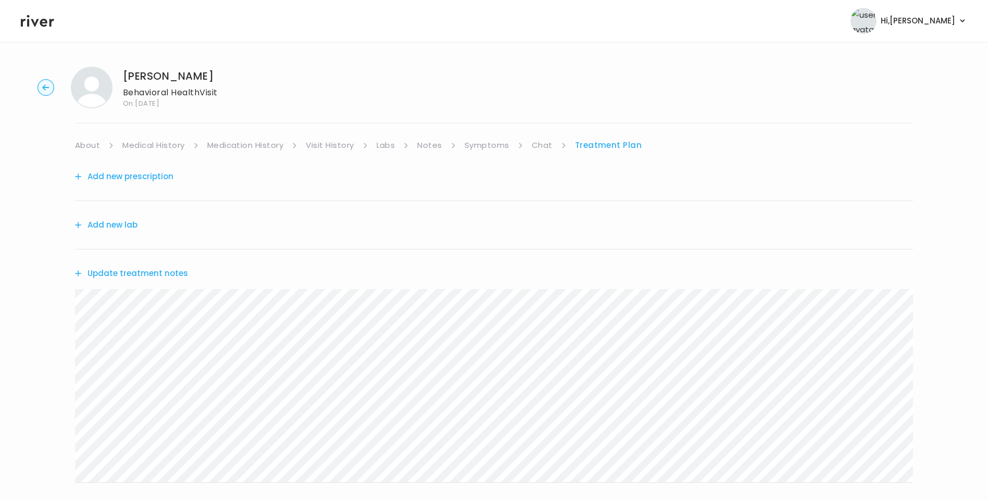
click at [500, 144] on link "Symptoms" at bounding box center [486, 145] width 45 height 15
click at [538, 150] on link "Chat" at bounding box center [544, 145] width 21 height 15
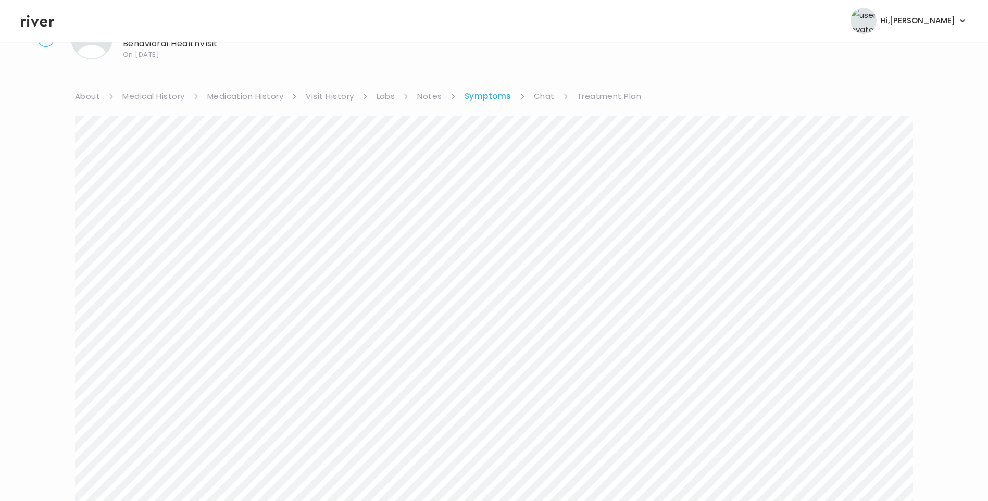
scroll to position [78, 0]
click at [613, 70] on link "Treatment Plan" at bounding box center [608, 67] width 65 height 15
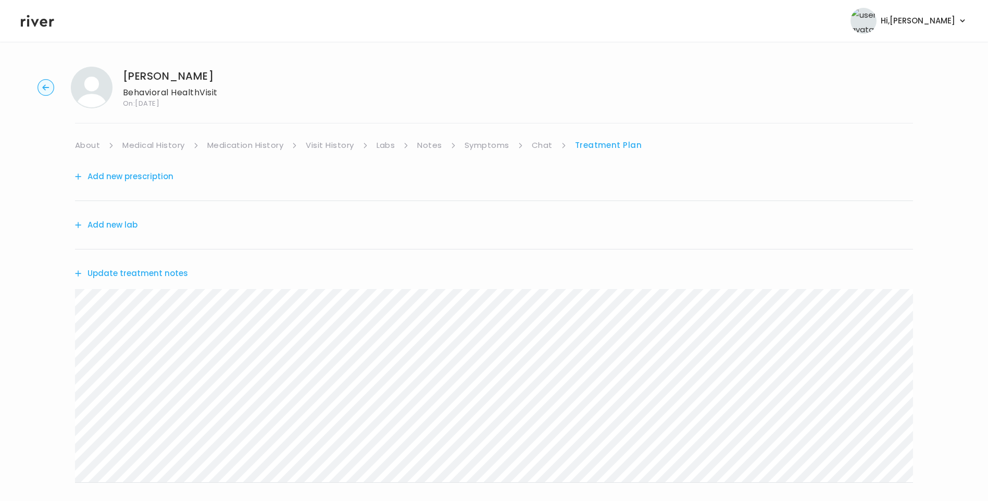
click at [490, 149] on link "Symptoms" at bounding box center [486, 145] width 45 height 15
click at [545, 151] on link "Chat" at bounding box center [544, 145] width 21 height 15
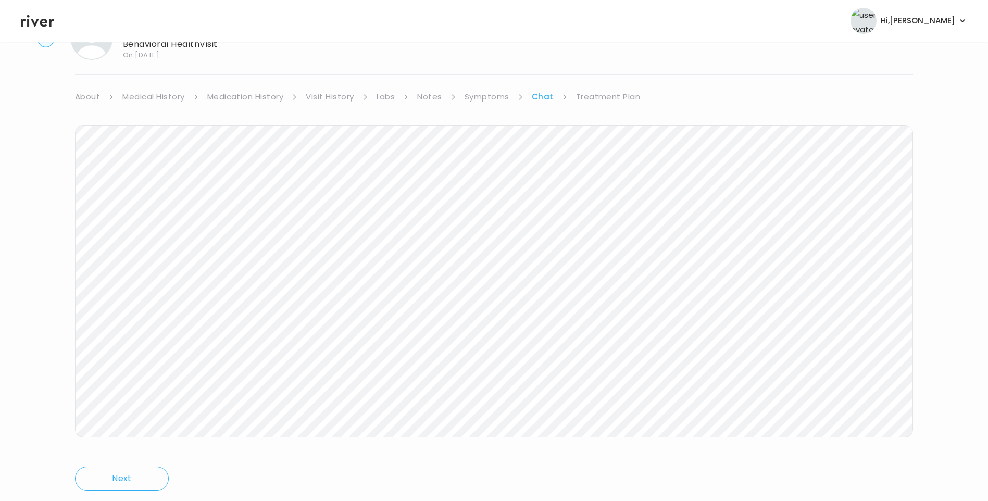
scroll to position [78, 0]
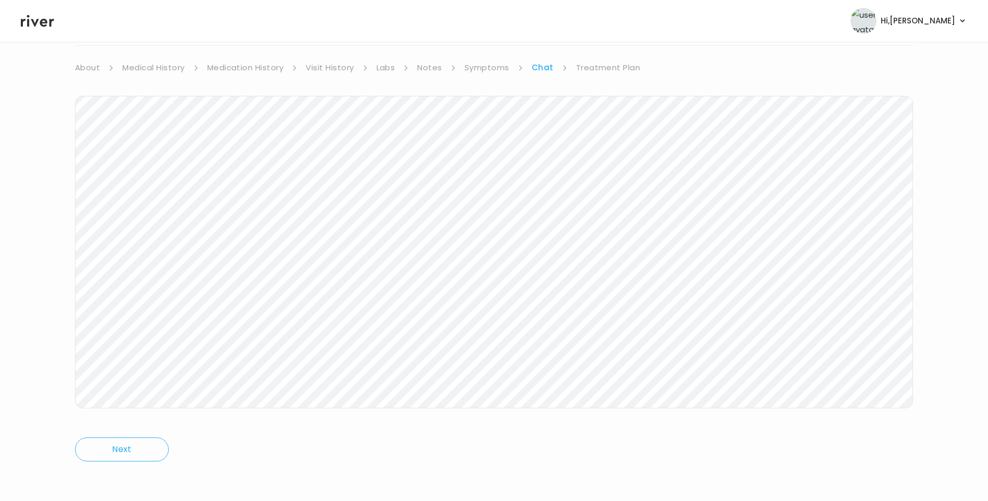
click at [39, 25] on icon at bounding box center [37, 21] width 33 height 16
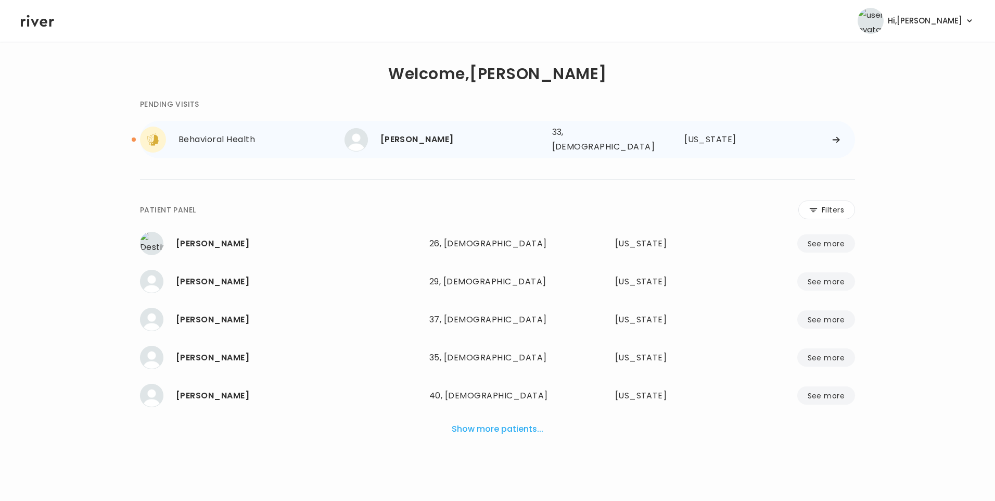
click at [421, 136] on div "Danielle Cabot" at bounding box center [462, 139] width 163 height 15
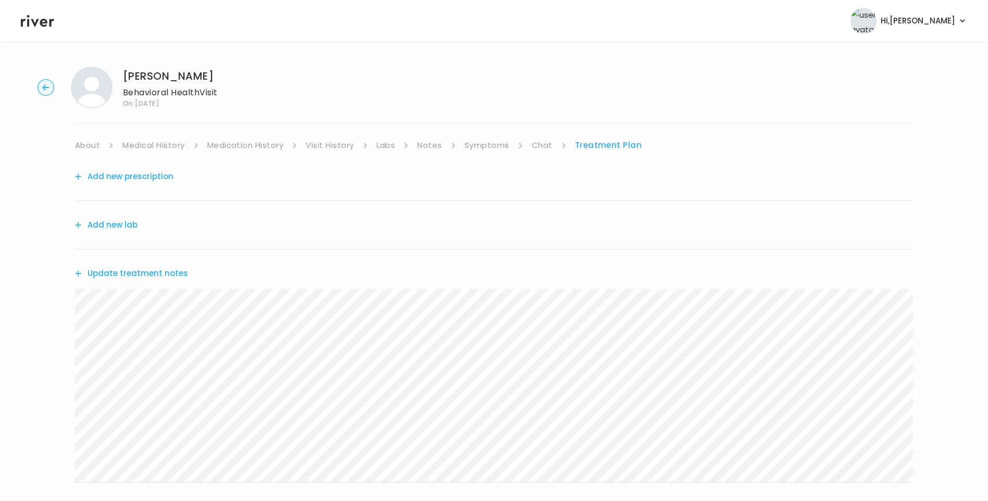
click at [548, 141] on link "Chat" at bounding box center [542, 145] width 21 height 15
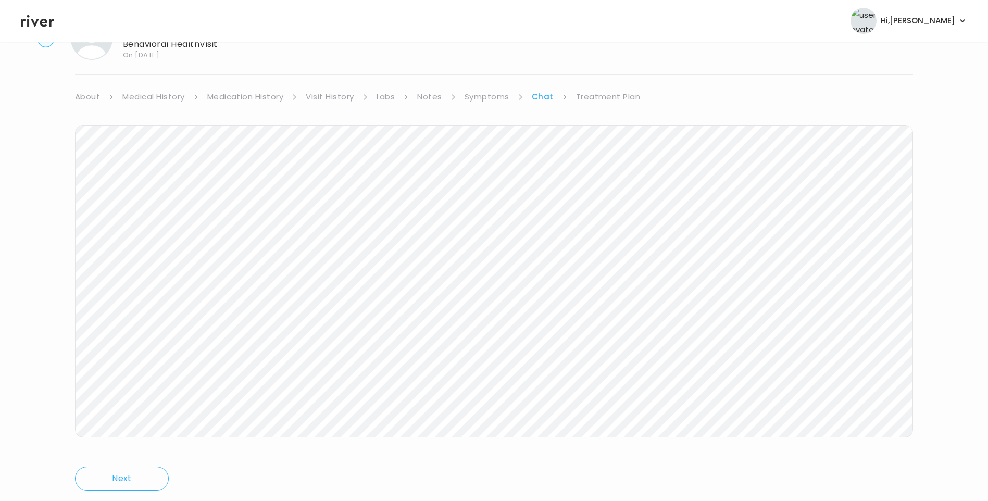
scroll to position [78, 0]
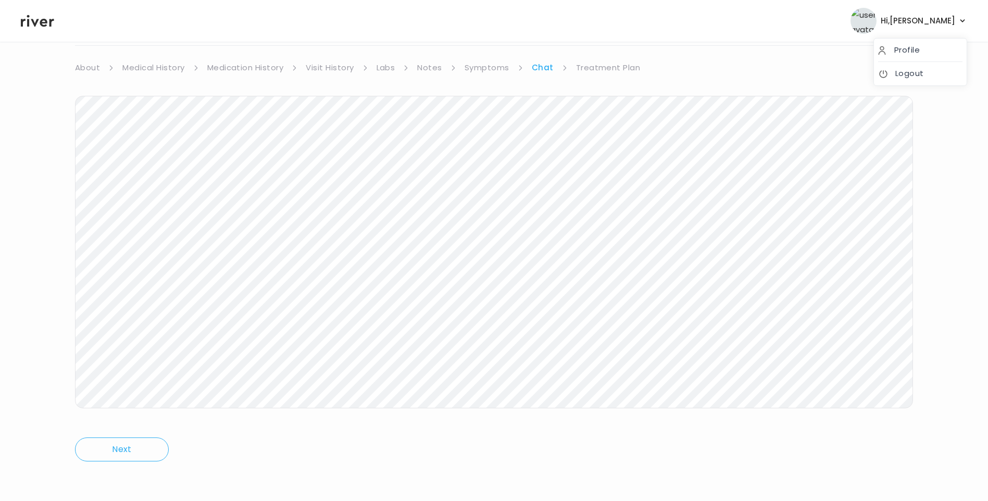
click at [938, 25] on span "Hi, Lisa" at bounding box center [917, 21] width 74 height 15
click at [931, 69] on link "Logout" at bounding box center [920, 73] width 84 height 15
